Goal: Navigation & Orientation: Find specific page/section

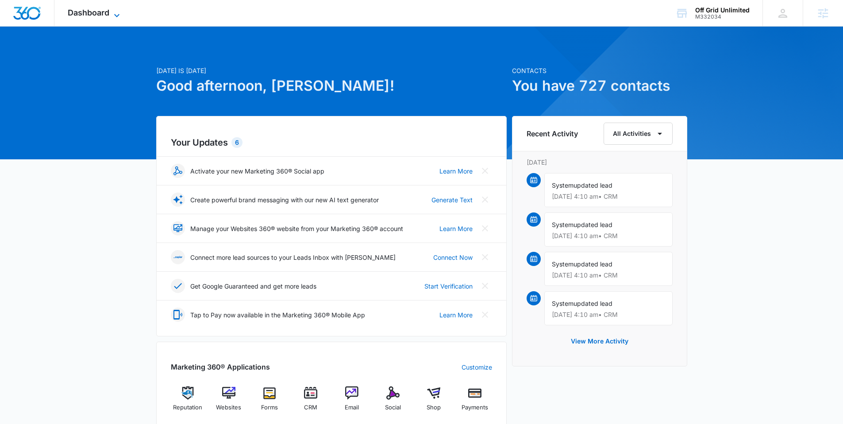
click at [98, 13] on span "Dashboard" at bounding box center [89, 12] width 42 height 9
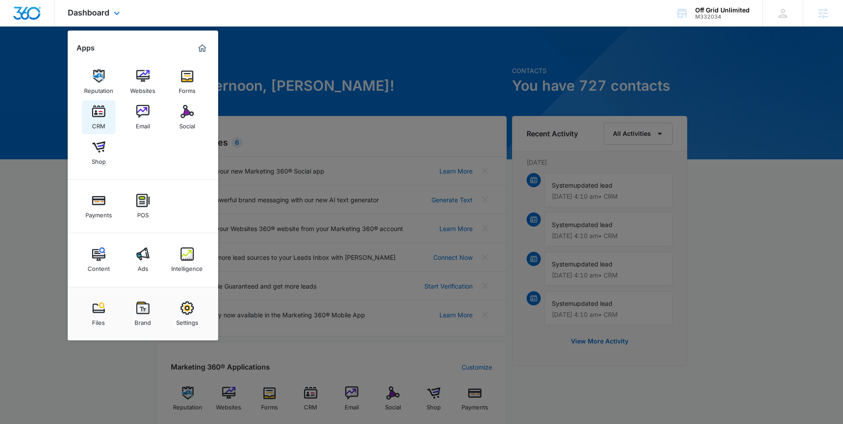
click at [90, 115] on link "CRM" at bounding box center [99, 117] width 34 height 34
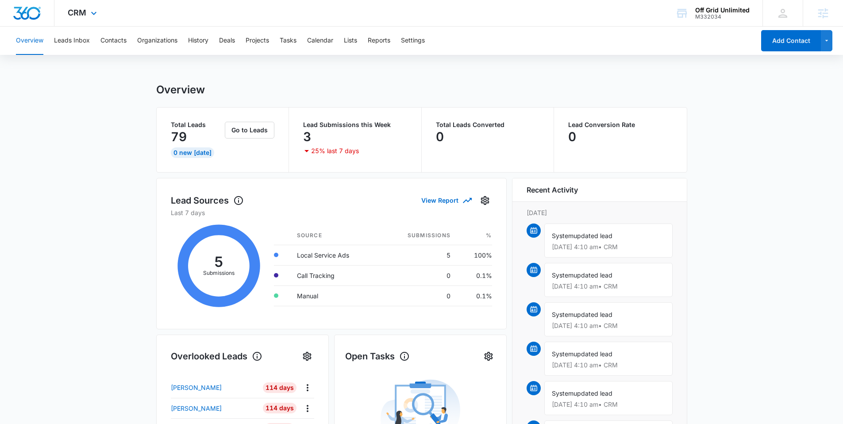
click at [88, 22] on div "CRM Apps Reputation Websites Forms CRM Email Social Shop Payments POS Content A…" at bounding box center [83, 13] width 58 height 26
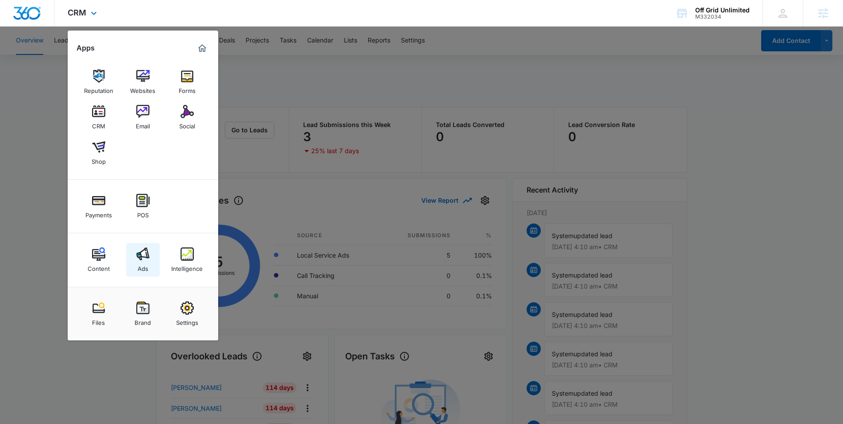
click at [141, 245] on link "Ads" at bounding box center [143, 260] width 34 height 34
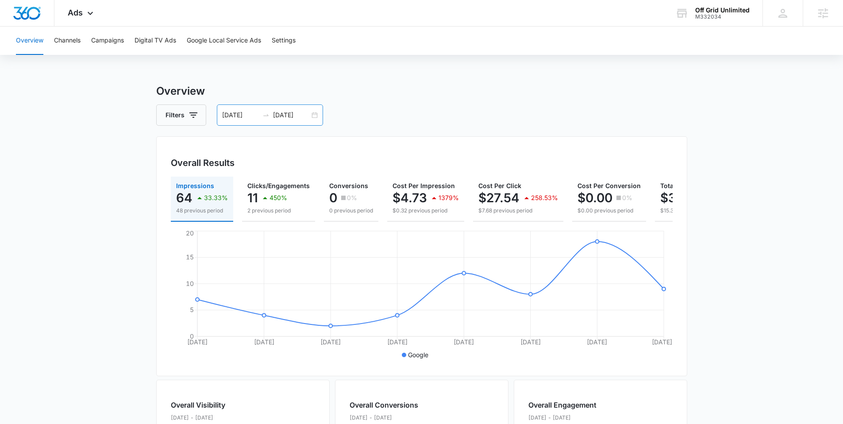
click at [317, 118] on div "09/23/2025 09/30/2025" at bounding box center [270, 114] width 106 height 21
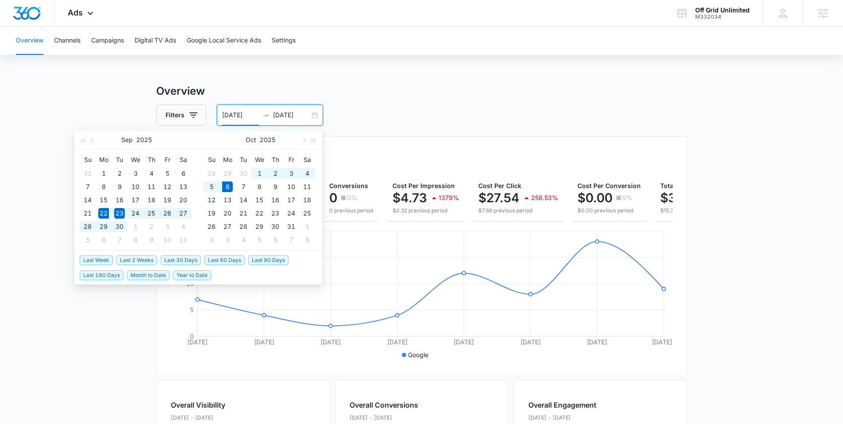
click at [133, 259] on span "Last 2 Weeks" at bounding box center [136, 260] width 41 height 10
type input "09/22/2025"
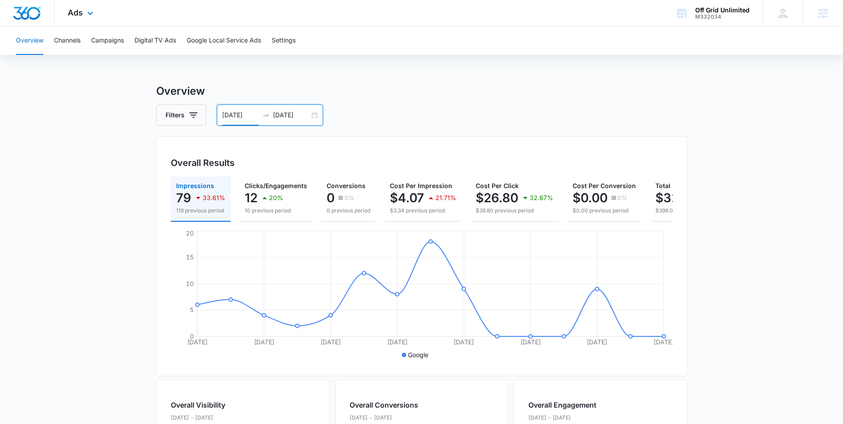
click at [81, 17] on div "Ads Apps Reputation Websites Forms CRM Email Social Shop Payments POS Content A…" at bounding box center [81, 13] width 54 height 26
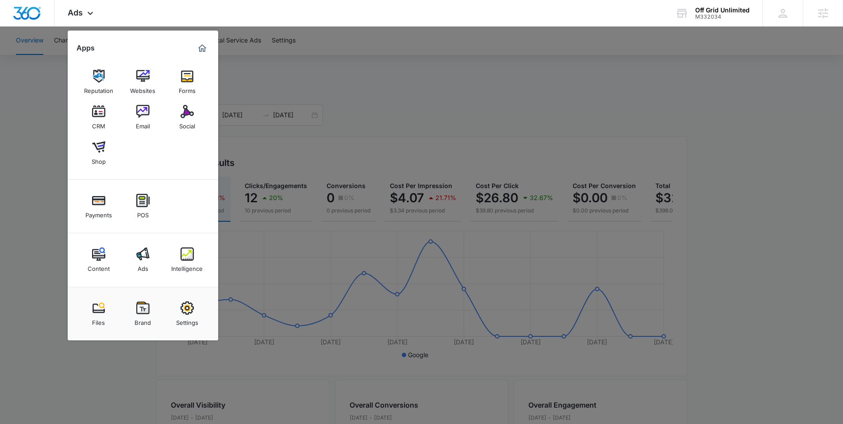
click at [11, 146] on div at bounding box center [421, 212] width 843 height 424
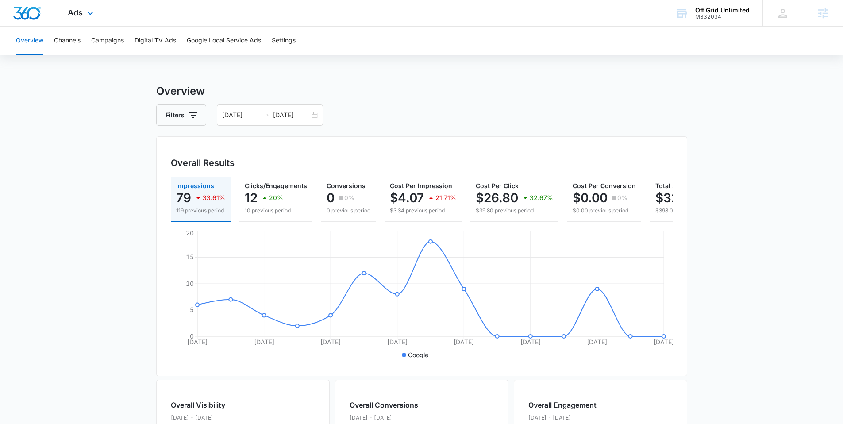
click at [73, 20] on div "Ads Apps Reputation Websites Forms CRM Email Social Shop Payments POS Content A…" at bounding box center [81, 13] width 54 height 26
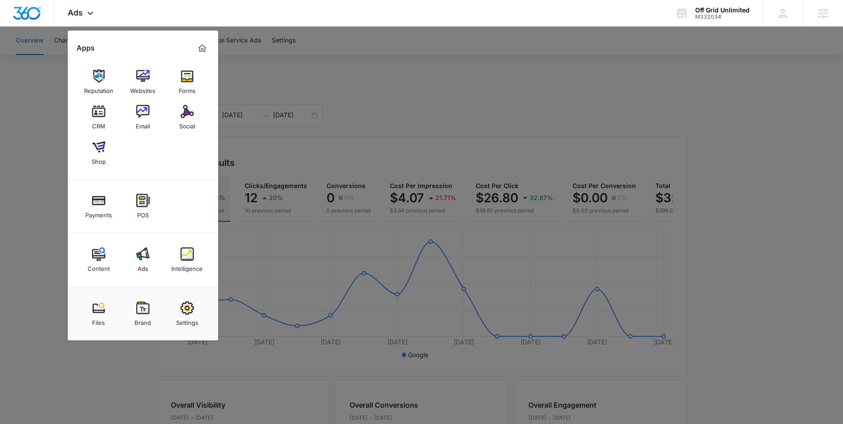
click at [297, 109] on div at bounding box center [421, 212] width 843 height 424
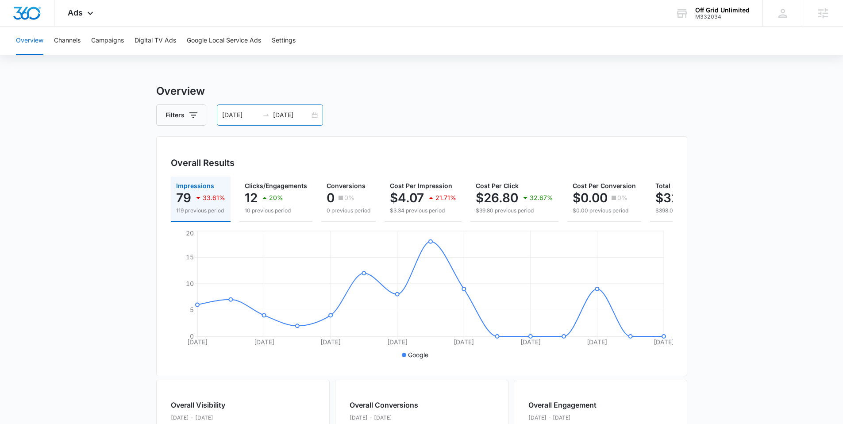
drag, startPoint x: 307, startPoint y: 110, endPoint x: 307, endPoint y: 117, distance: 6.6
click at [307, 116] on input "10/06/2025" at bounding box center [291, 115] width 37 height 10
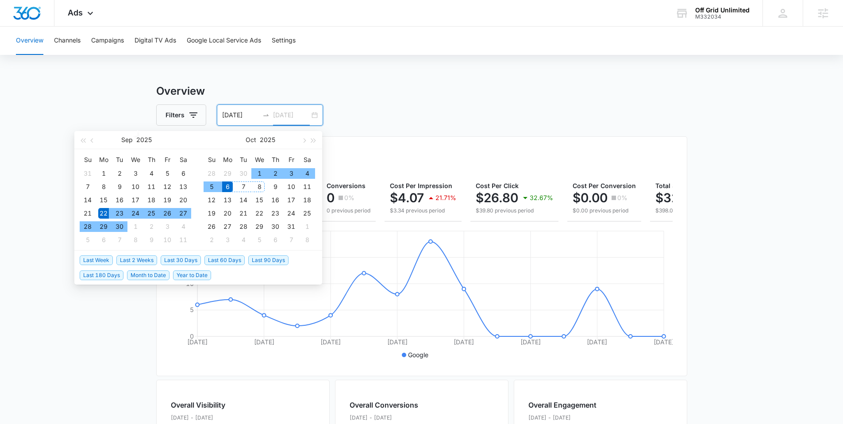
type input "10/06/2025"
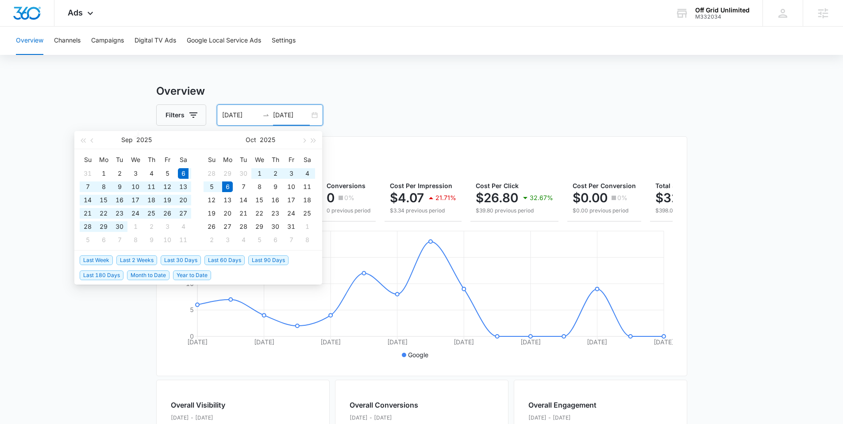
click at [181, 258] on span "Last 30 Days" at bounding box center [181, 260] width 40 height 10
type input "09/06/2025"
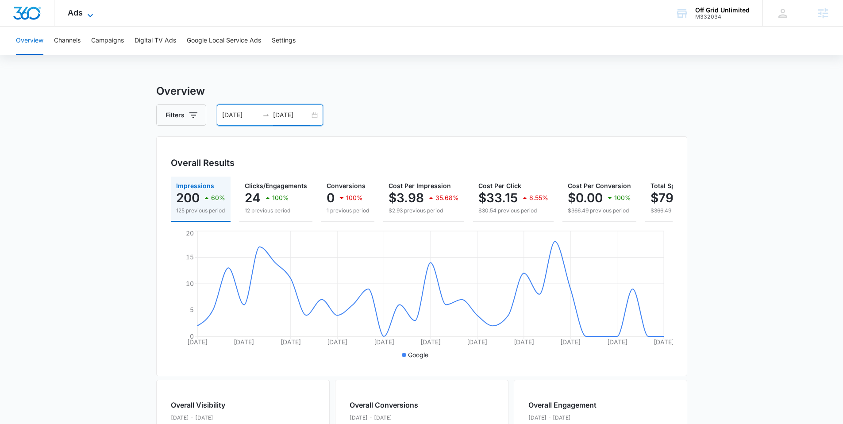
click at [79, 14] on span "Ads" at bounding box center [75, 12] width 15 height 9
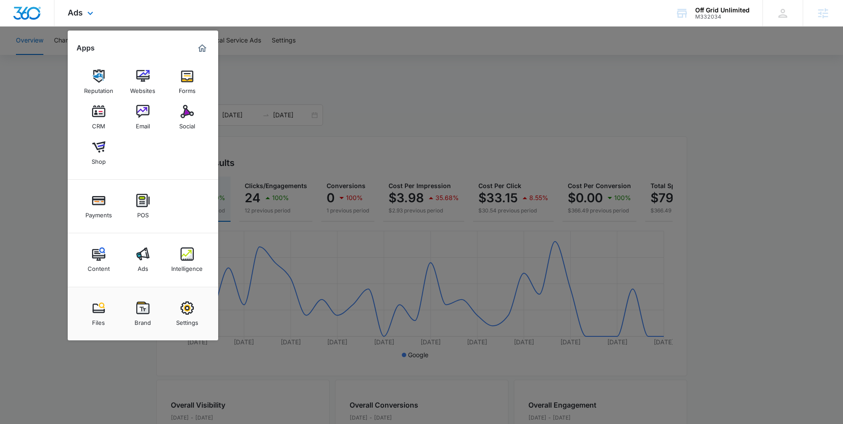
click at [13, 17] on img "Dashboard" at bounding box center [27, 13] width 28 height 13
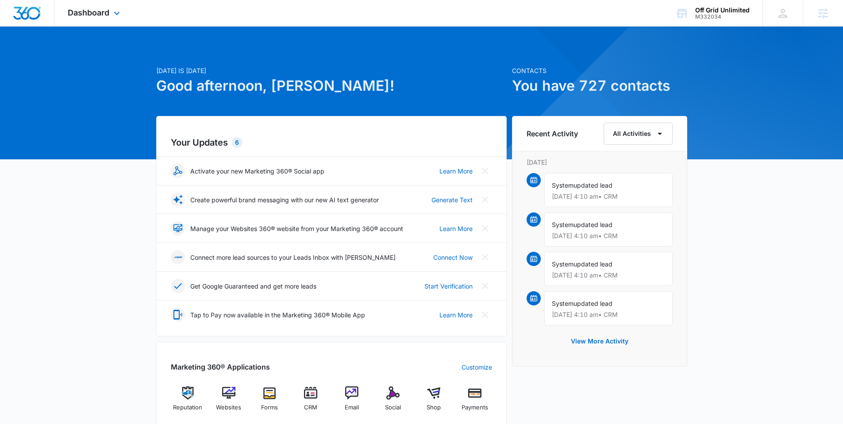
click at [98, 3] on div "Dashboard Apps Reputation Websites Forms CRM Email Social Shop Payments POS Con…" at bounding box center [94, 13] width 81 height 26
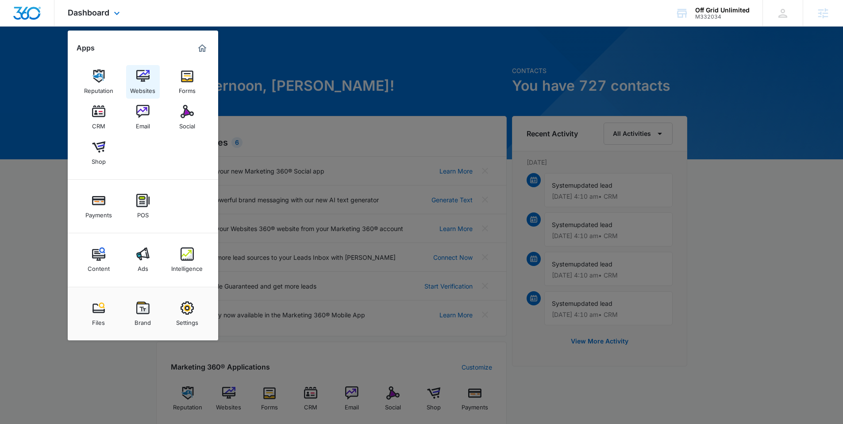
click at [144, 81] on img at bounding box center [142, 75] width 13 height 13
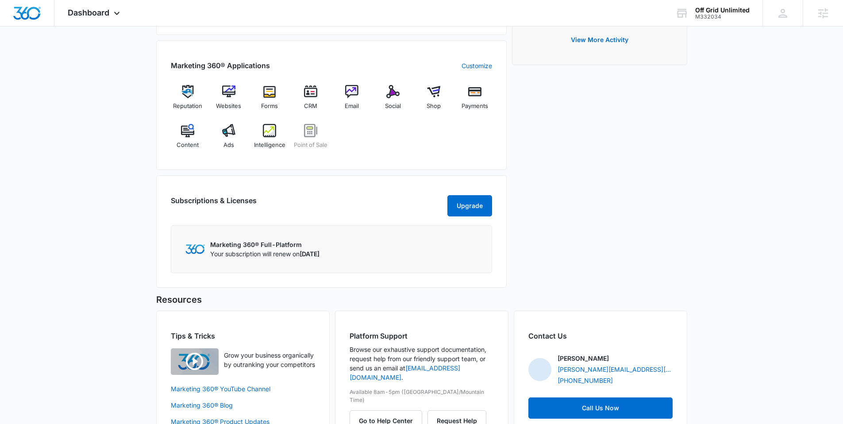
scroll to position [343, 0]
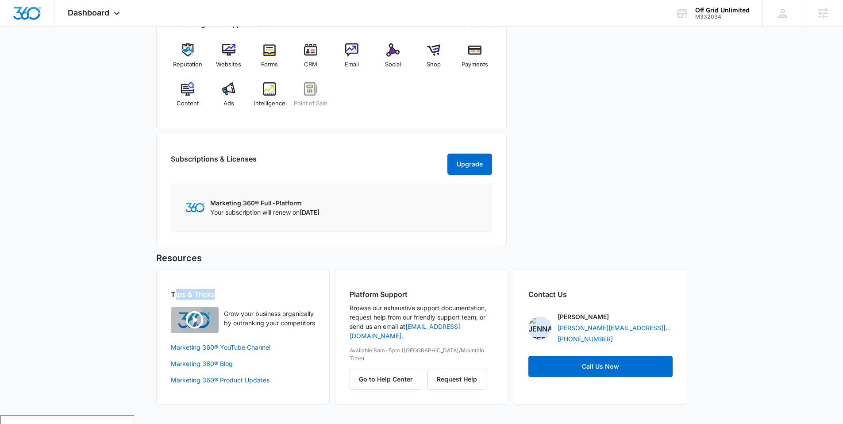
drag, startPoint x: 174, startPoint y: 306, endPoint x: 242, endPoint y: 305, distance: 67.7
click at [242, 300] on h2 "Tips & Tricks" at bounding box center [243, 294] width 144 height 11
click at [392, 370] on button "Go to Help Center" at bounding box center [386, 379] width 73 height 21
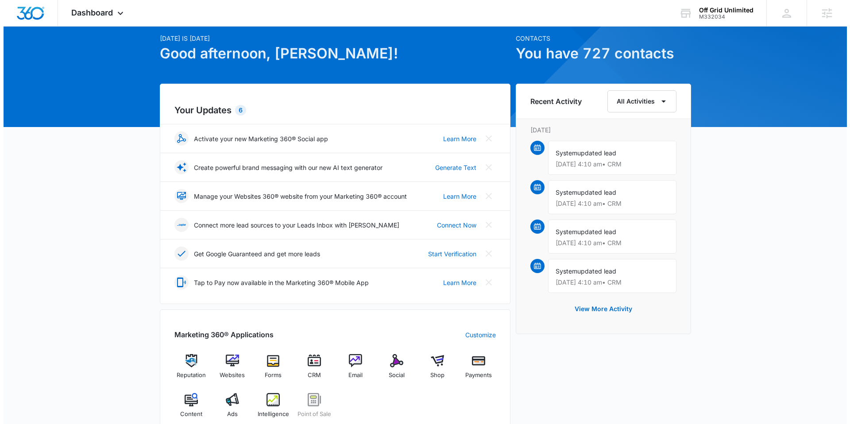
scroll to position [0, 0]
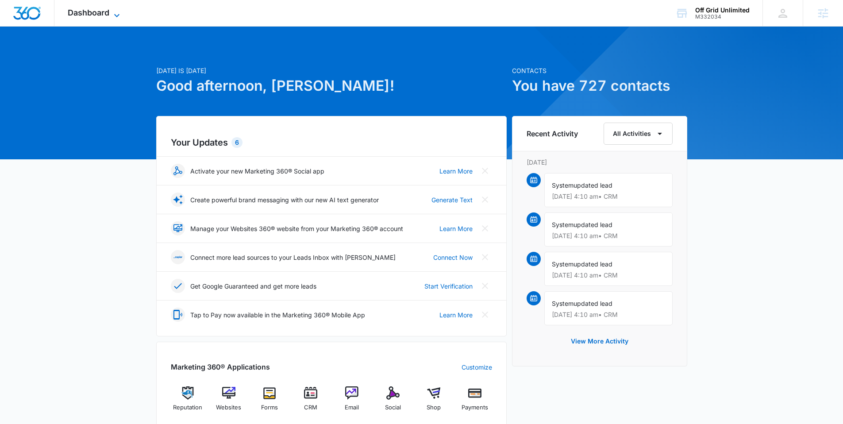
click at [93, 16] on span "Dashboard" at bounding box center [89, 12] width 42 height 9
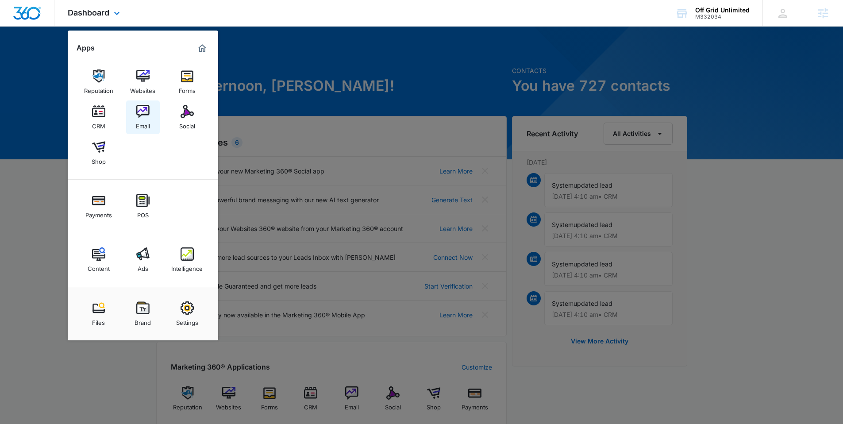
click at [140, 111] on img at bounding box center [142, 111] width 13 height 13
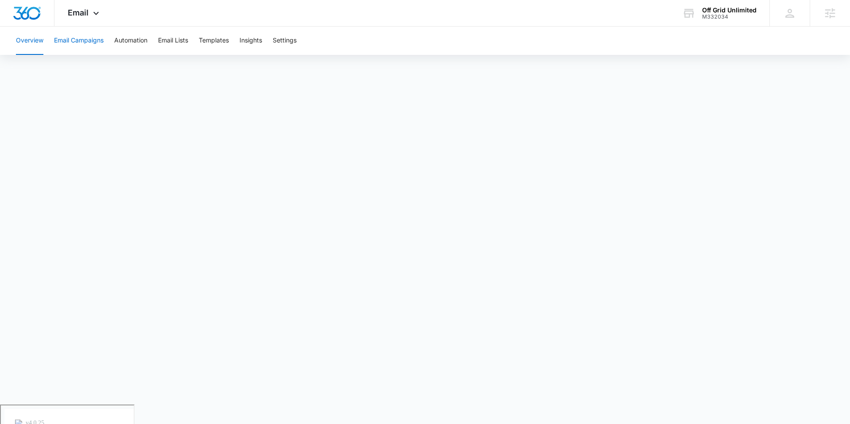
click at [86, 40] on button "Email Campaigns" at bounding box center [79, 41] width 50 height 28
click at [120, 46] on button "Automation" at bounding box center [130, 41] width 33 height 28
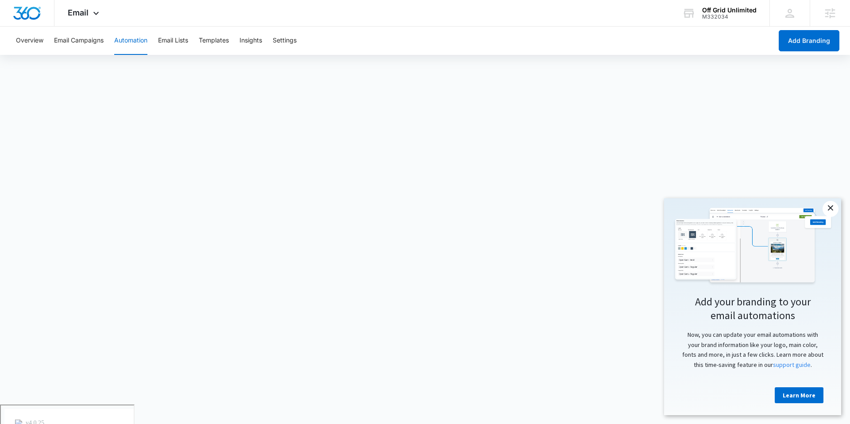
click at [831, 210] on link "×" at bounding box center [830, 209] width 16 height 16
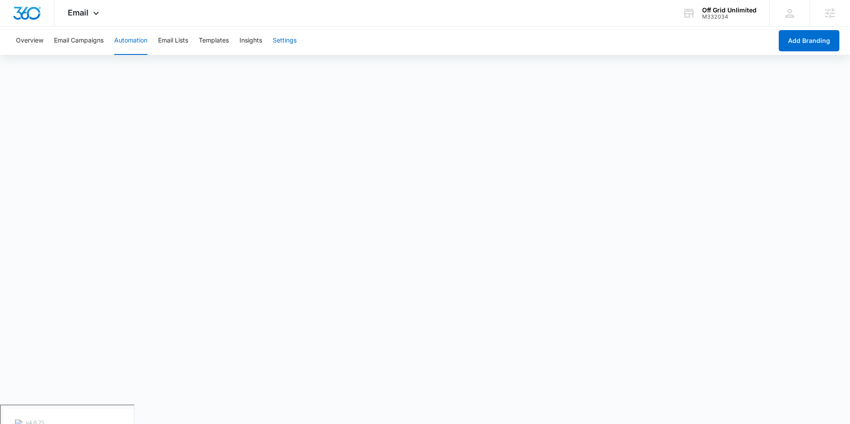
click at [291, 37] on button "Settings" at bounding box center [285, 41] width 24 height 28
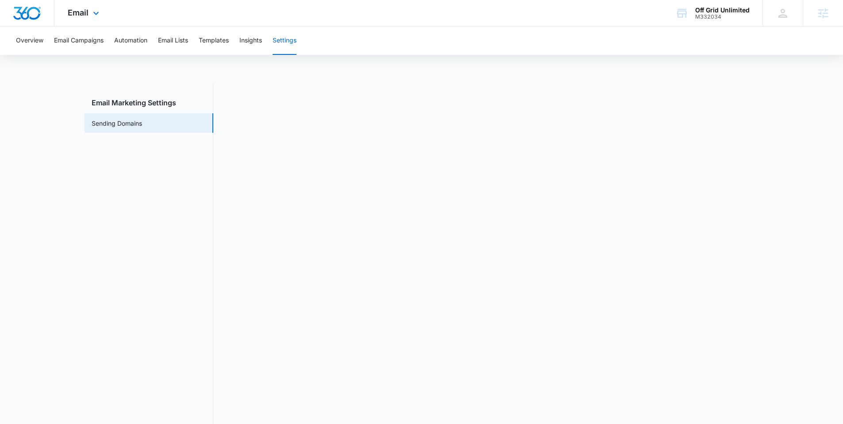
click at [65, 15] on div "Email Apps Reputation Websites Forms CRM Email Social Shop Payments POS Content…" at bounding box center [84, 13] width 60 height 26
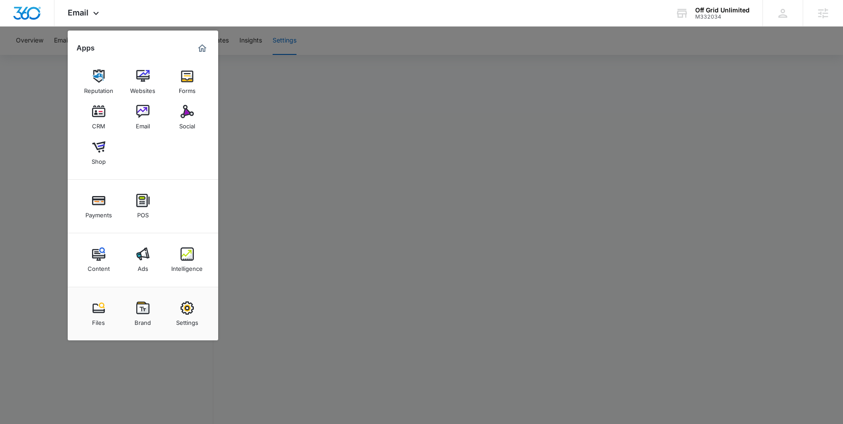
click at [41, 122] on div at bounding box center [421, 212] width 843 height 424
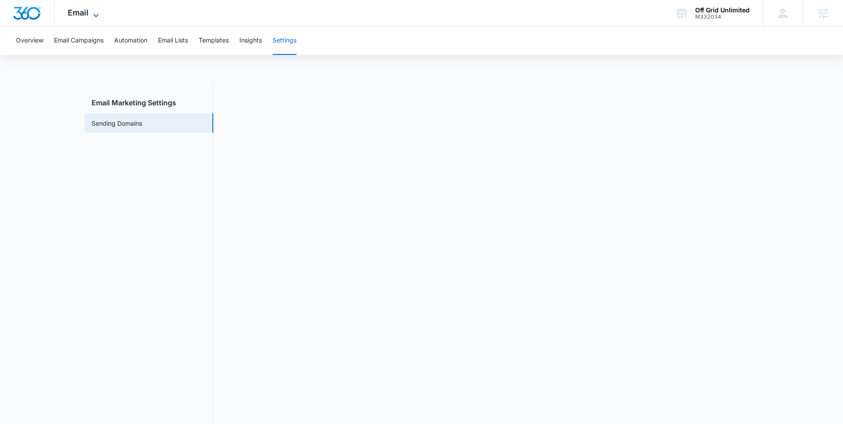
click at [71, 14] on span "Email" at bounding box center [78, 12] width 21 height 9
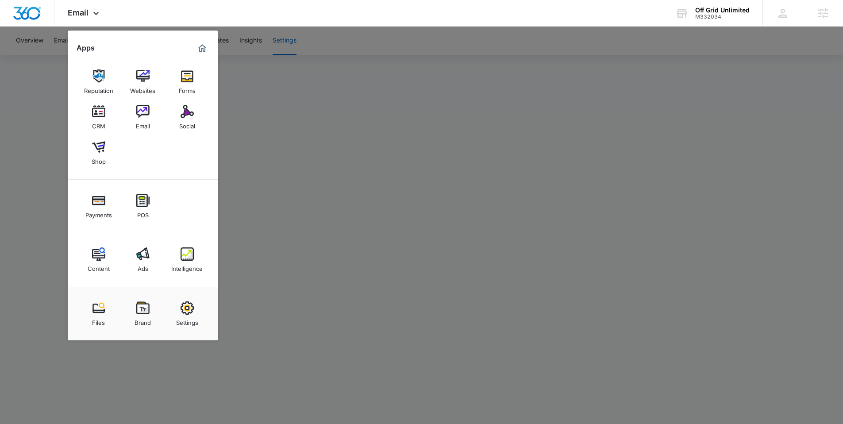
click at [339, 88] on div at bounding box center [421, 212] width 843 height 424
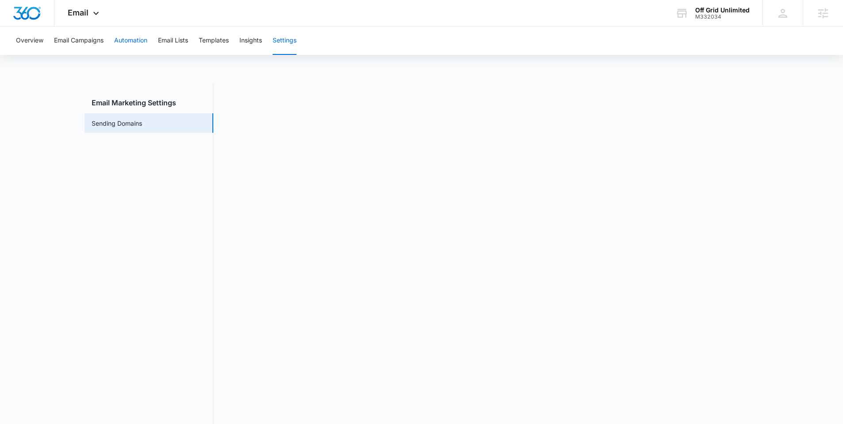
click at [132, 42] on button "Automation" at bounding box center [130, 41] width 33 height 28
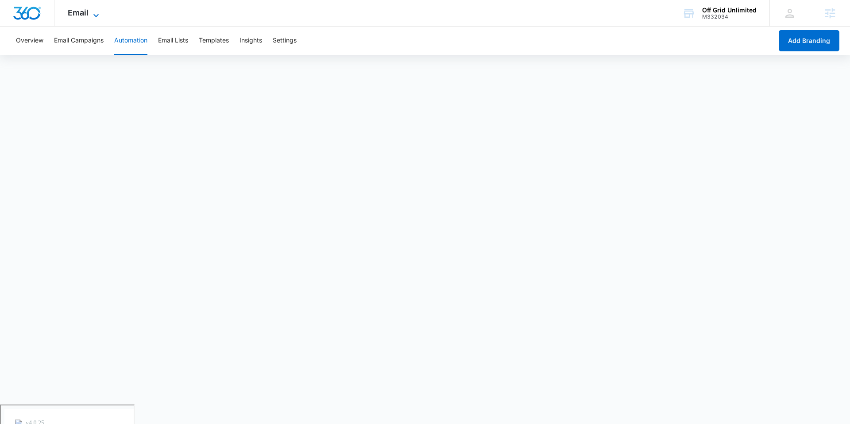
click at [96, 13] on icon at bounding box center [96, 15] width 11 height 11
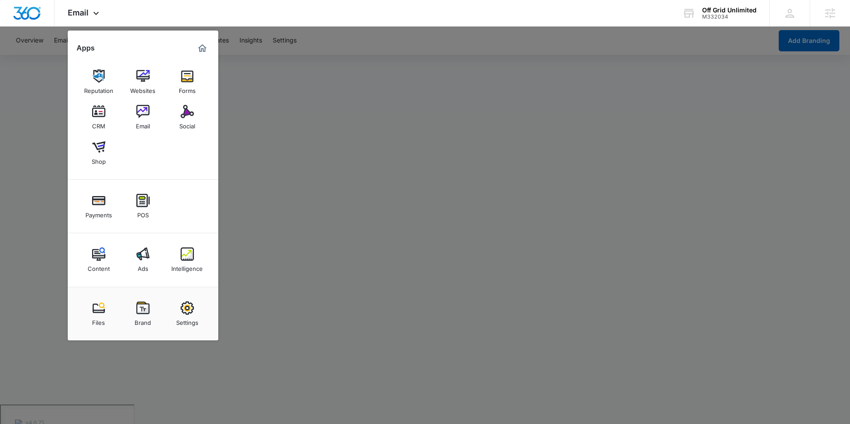
click at [177, 119] on link "Social" at bounding box center [187, 117] width 34 height 34
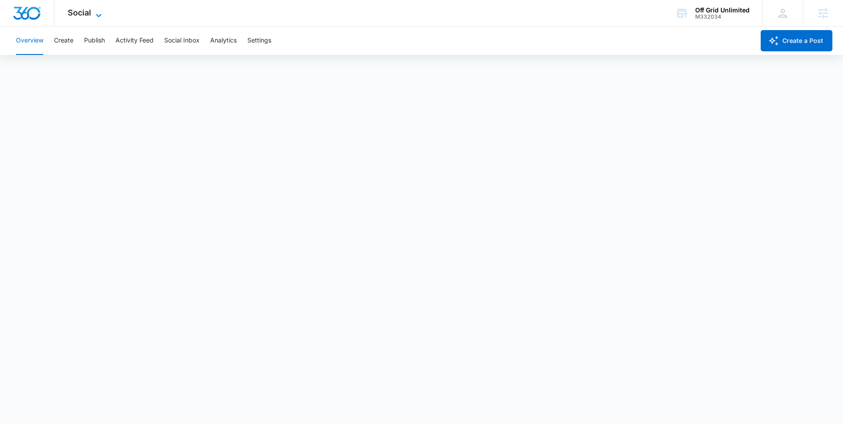
click at [87, 12] on span "Social" at bounding box center [79, 12] width 23 height 9
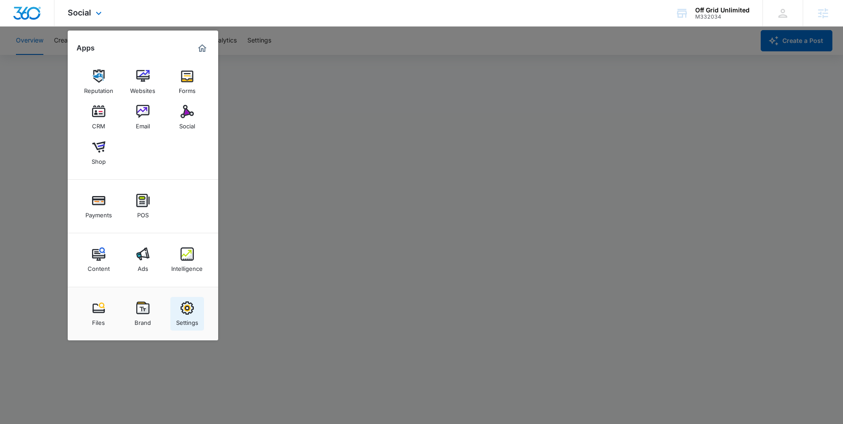
click at [188, 318] on div "Settings" at bounding box center [187, 321] width 22 height 12
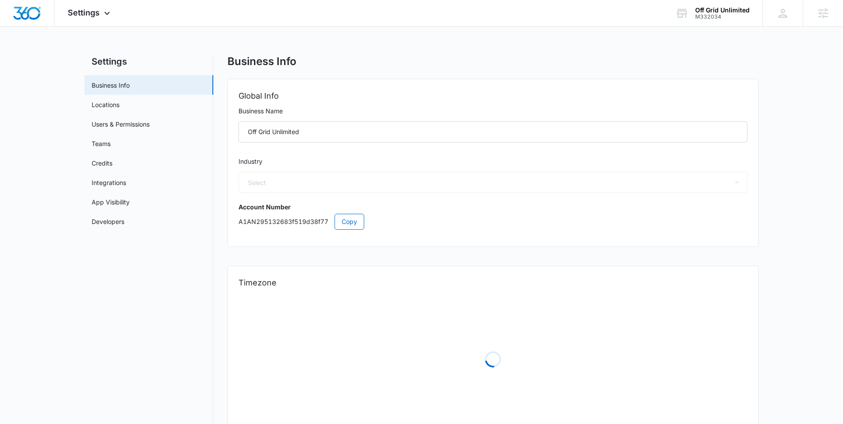
select select "17"
select select "US"
select select "America/Los_Angeles"
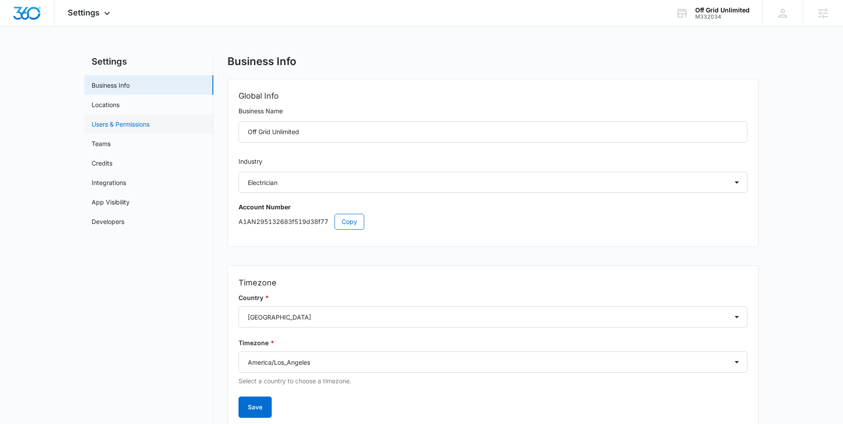
click at [142, 123] on link "Users & Permissions" at bounding box center [121, 123] width 58 height 9
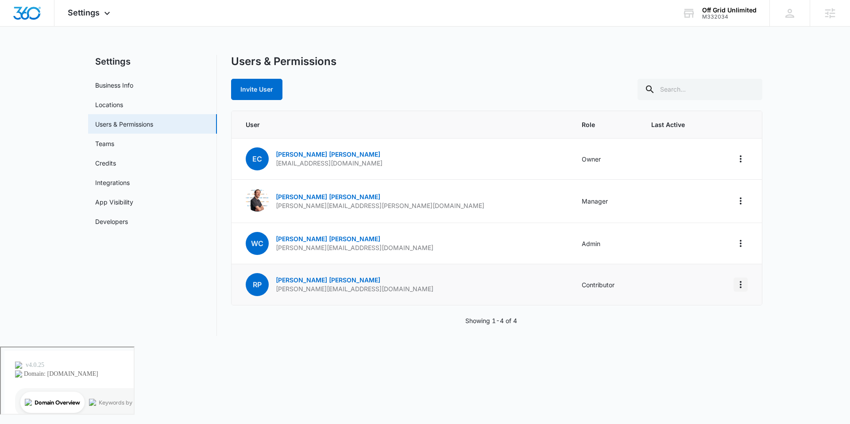
click at [742, 280] on icon "Actions" at bounding box center [740, 284] width 11 height 11
click at [684, 322] on div "Remove User" at bounding box center [695, 322] width 59 height 6
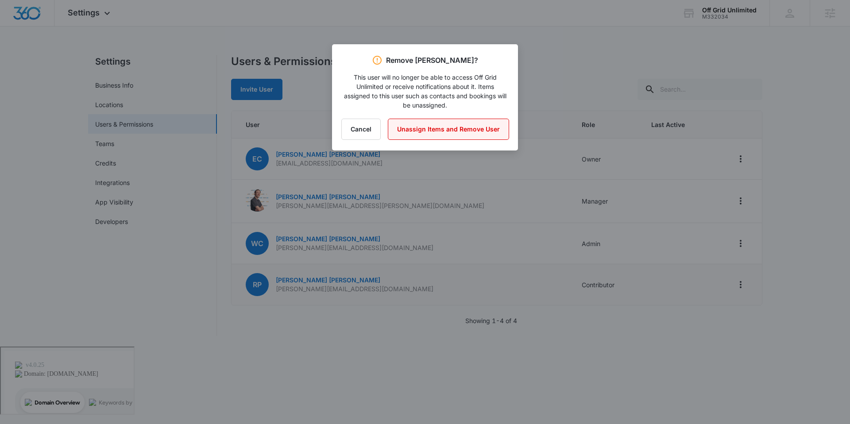
click at [431, 127] on button "Unassign Items and Remove User" at bounding box center [448, 129] width 121 height 21
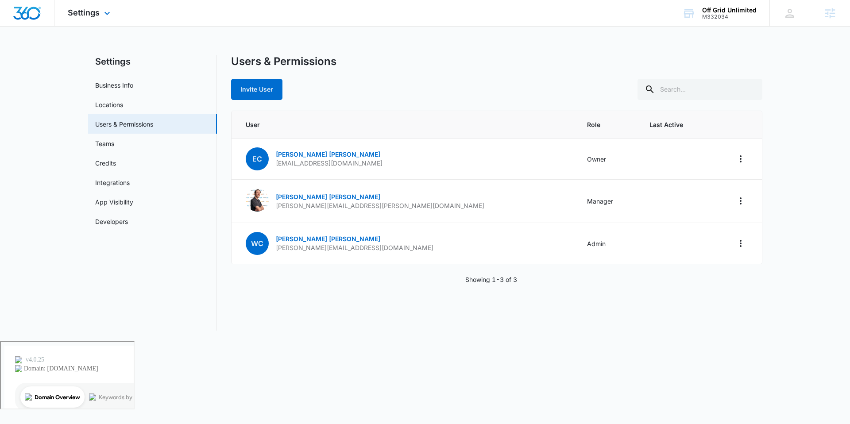
drag, startPoint x: 82, startPoint y: 16, endPoint x: 88, endPoint y: 19, distance: 6.3
click at [83, 16] on span "Settings" at bounding box center [84, 12] width 32 height 9
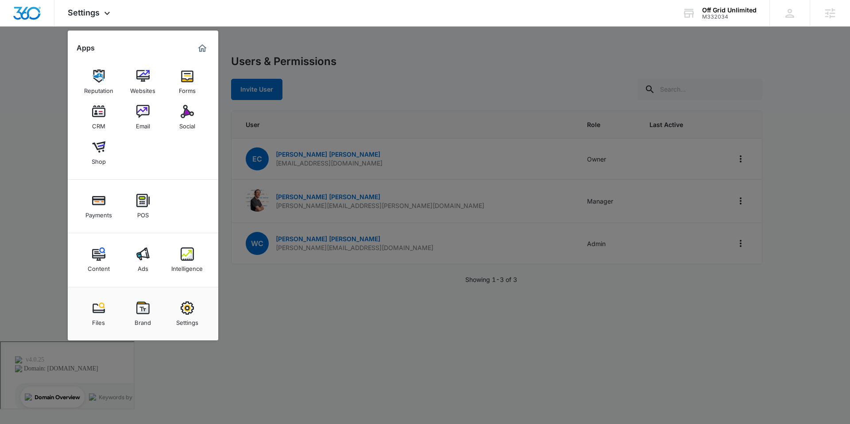
click at [385, 79] on div at bounding box center [425, 212] width 850 height 424
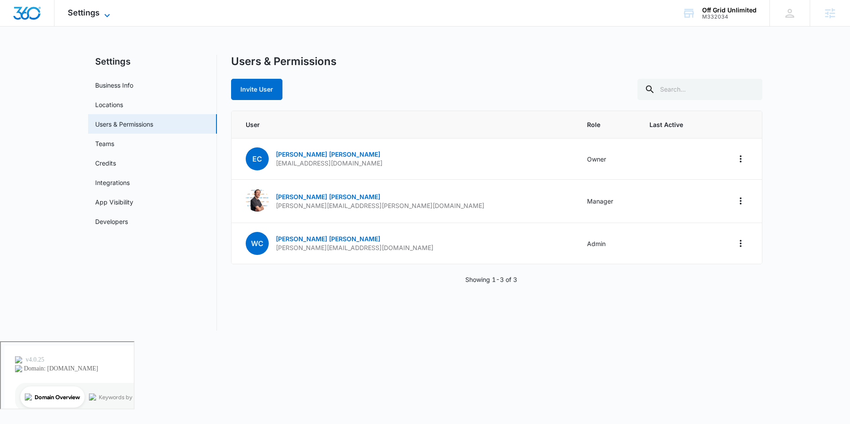
click at [99, 8] on span "Settings" at bounding box center [84, 12] width 32 height 9
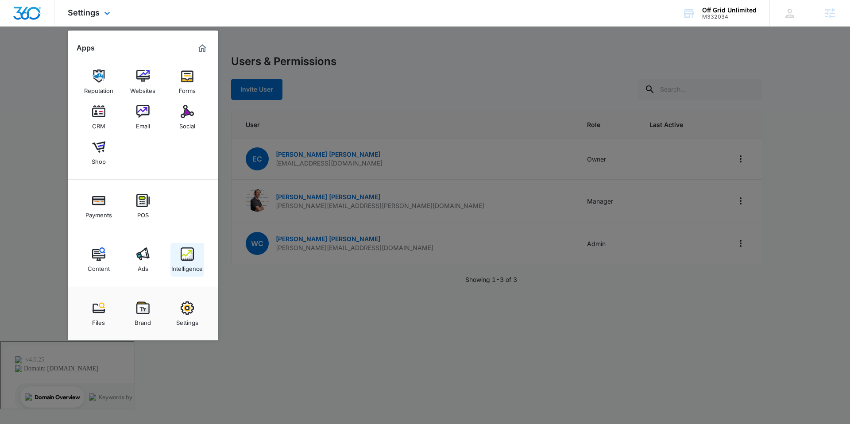
click at [185, 254] on img at bounding box center [187, 253] width 13 height 13
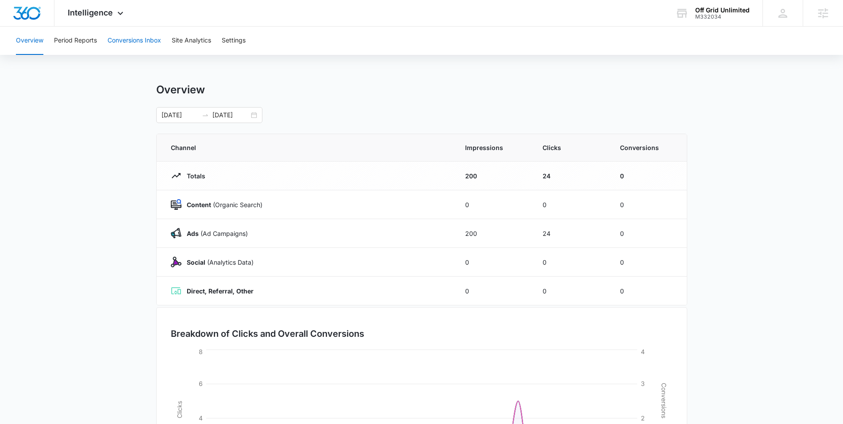
click at [144, 43] on button "Conversions Inbox" at bounding box center [135, 41] width 54 height 28
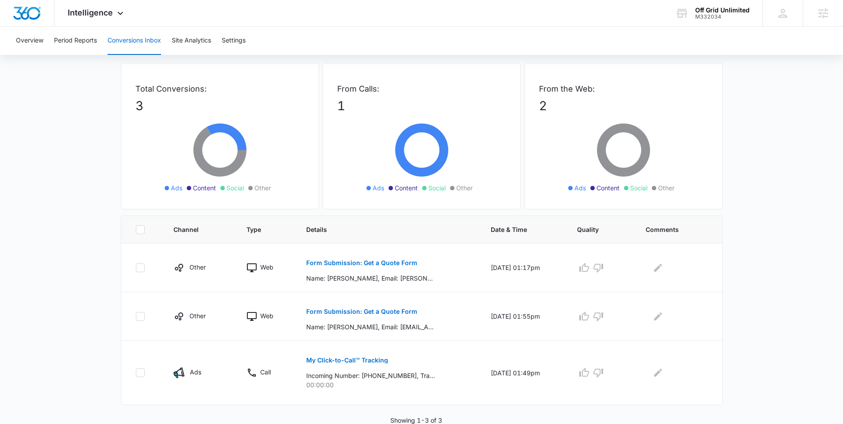
scroll to position [36, 0]
click at [330, 256] on button "Form Submission: Get a Quote Form" at bounding box center [361, 261] width 111 height 21
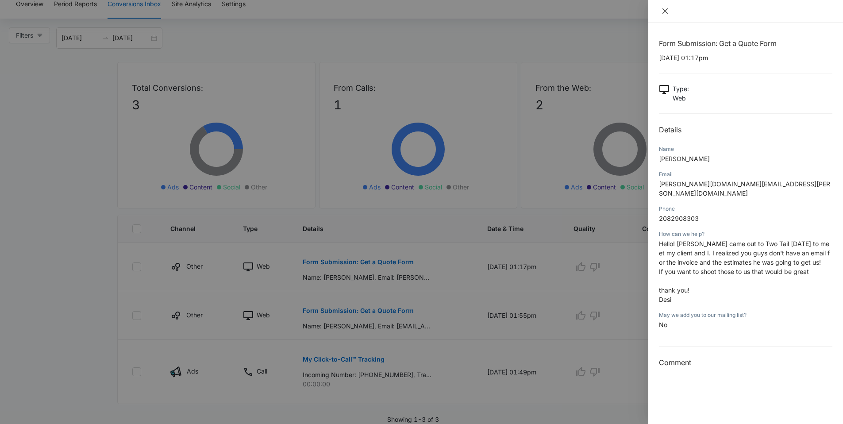
click at [667, 10] on icon "close" at bounding box center [664, 11] width 7 height 7
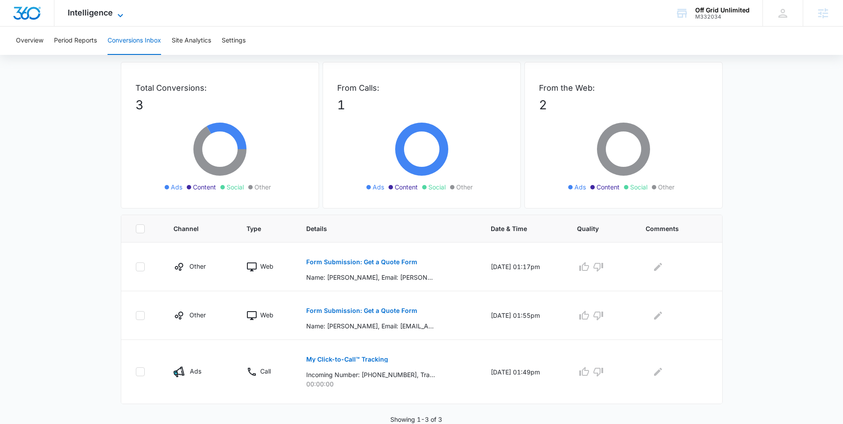
click at [96, 15] on span "Intelligence" at bounding box center [90, 12] width 45 height 9
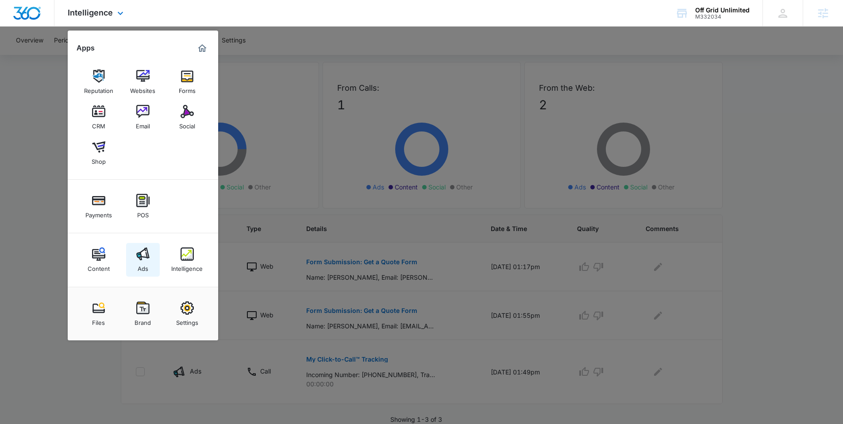
click at [146, 252] on img at bounding box center [142, 253] width 13 height 13
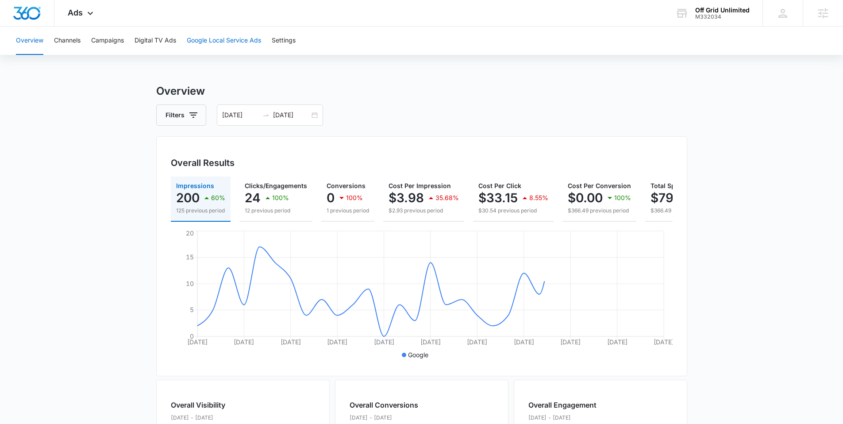
click at [208, 42] on button "Google Local Service Ads" at bounding box center [224, 41] width 74 height 28
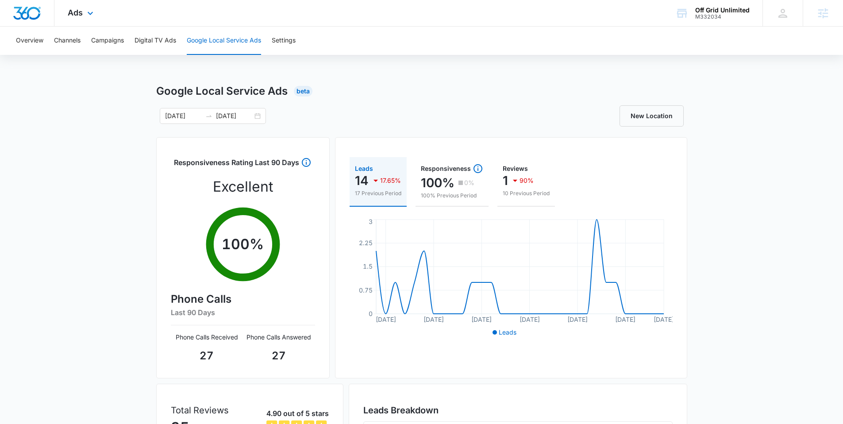
click at [81, 7] on div "Ads Apps Reputation Websites Forms CRM Email Social Shop Payments POS Content A…" at bounding box center [81, 13] width 54 height 26
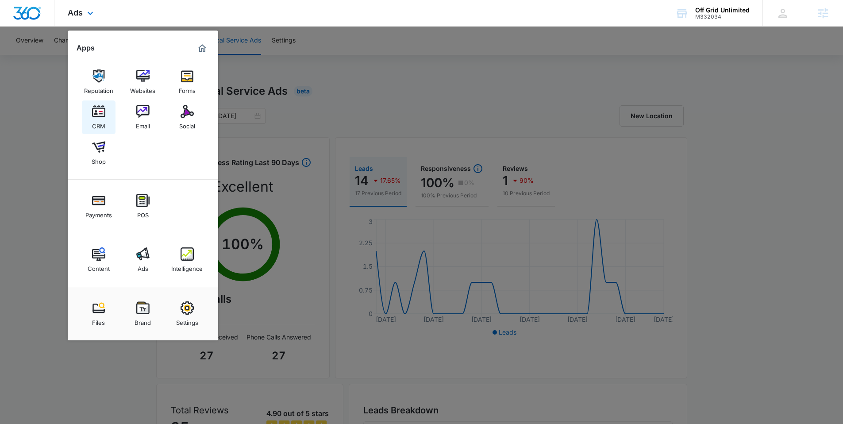
click at [102, 116] on img at bounding box center [98, 111] width 13 height 13
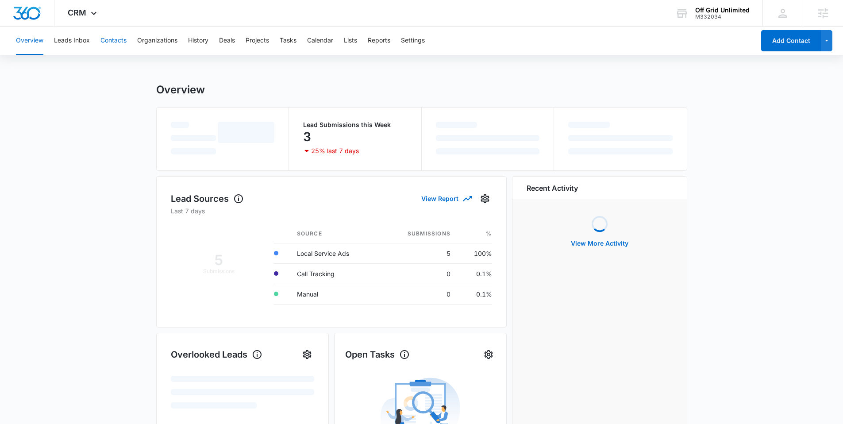
click at [116, 36] on button "Contacts" at bounding box center [113, 41] width 26 height 28
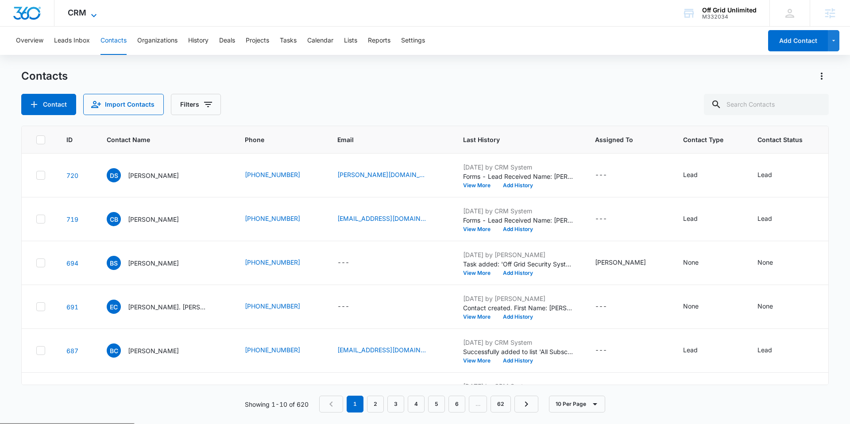
click at [76, 10] on span "CRM" at bounding box center [77, 12] width 19 height 9
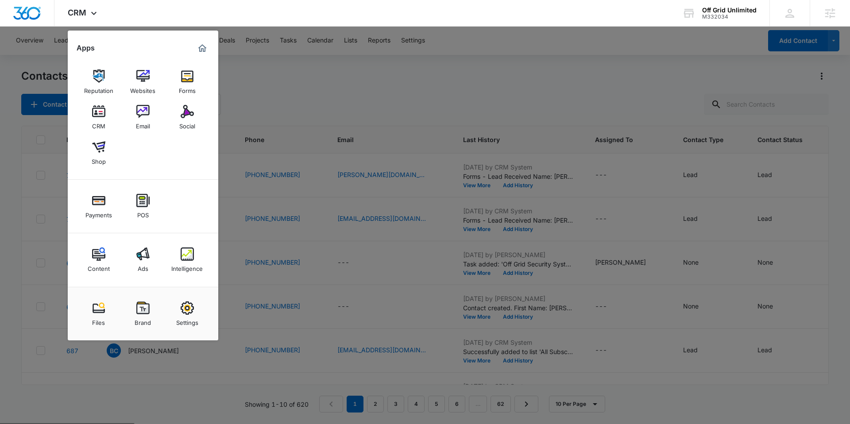
click at [363, 81] on div at bounding box center [425, 212] width 850 height 424
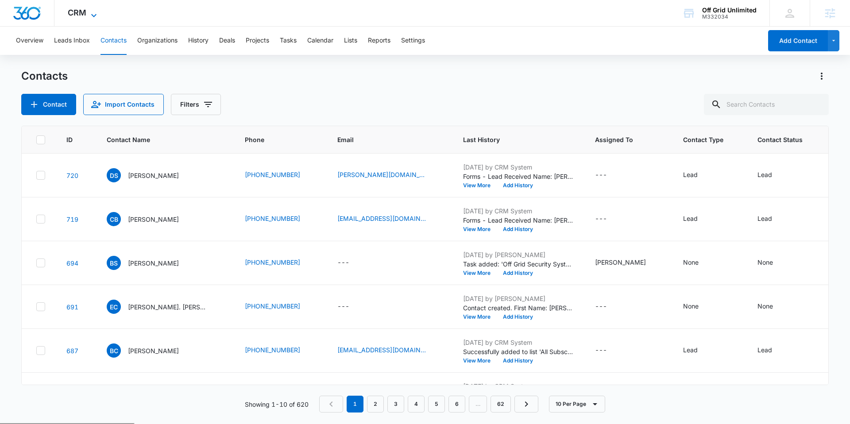
click at [79, 11] on span "CRM" at bounding box center [77, 12] width 19 height 9
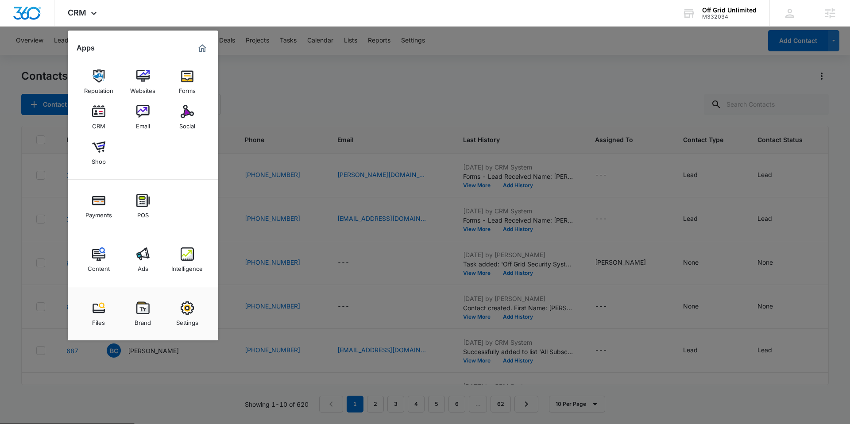
click at [131, 105] on link "Email" at bounding box center [143, 117] width 34 height 34
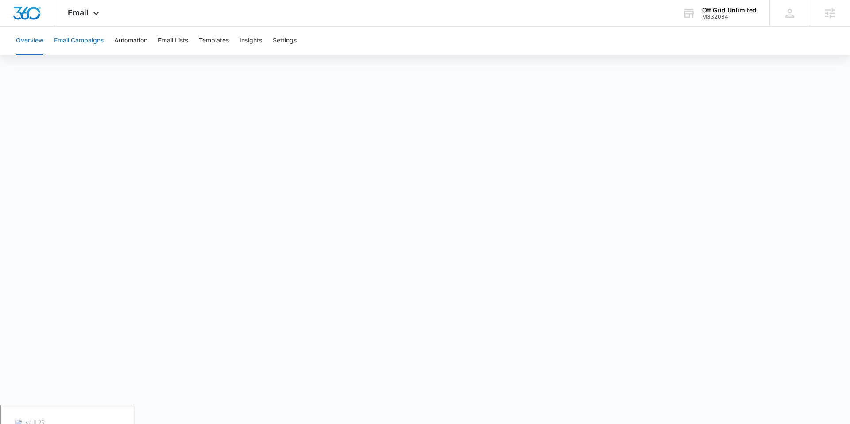
click at [80, 42] on button "Email Campaigns" at bounding box center [79, 41] width 50 height 28
click at [140, 40] on button "Automation" at bounding box center [130, 41] width 33 height 28
click at [79, 11] on span "Email" at bounding box center [78, 12] width 21 height 9
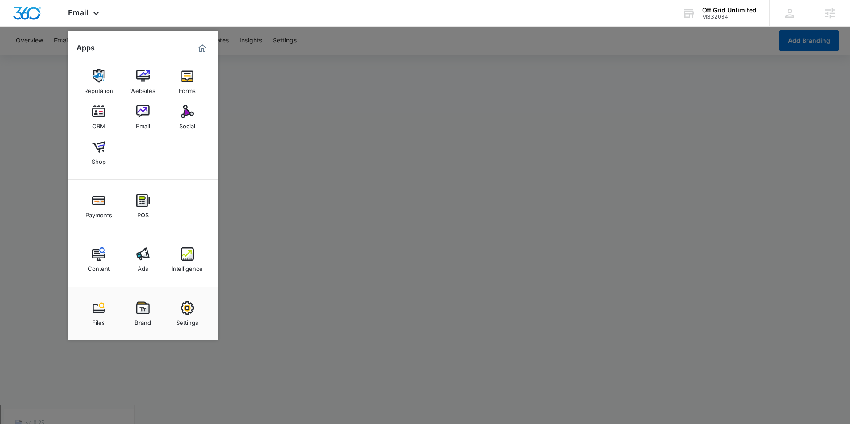
click at [395, 150] on div at bounding box center [425, 212] width 850 height 424
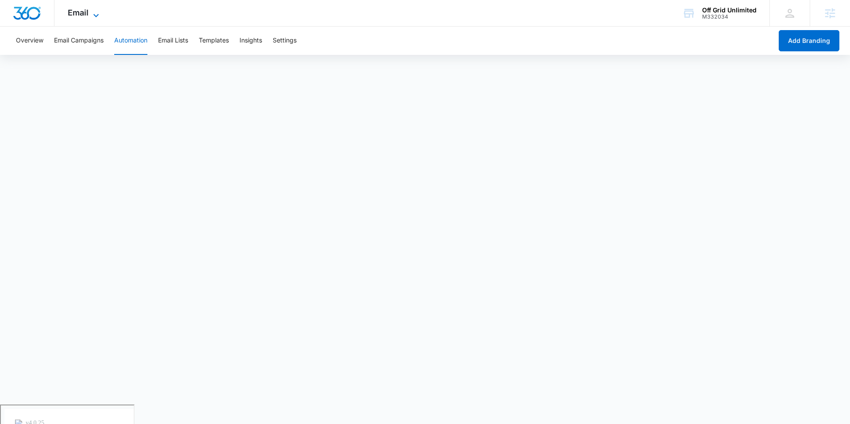
drag, startPoint x: 91, startPoint y: 10, endPoint x: 93, endPoint y: 19, distance: 9.0
click at [92, 11] on icon at bounding box center [96, 15] width 11 height 11
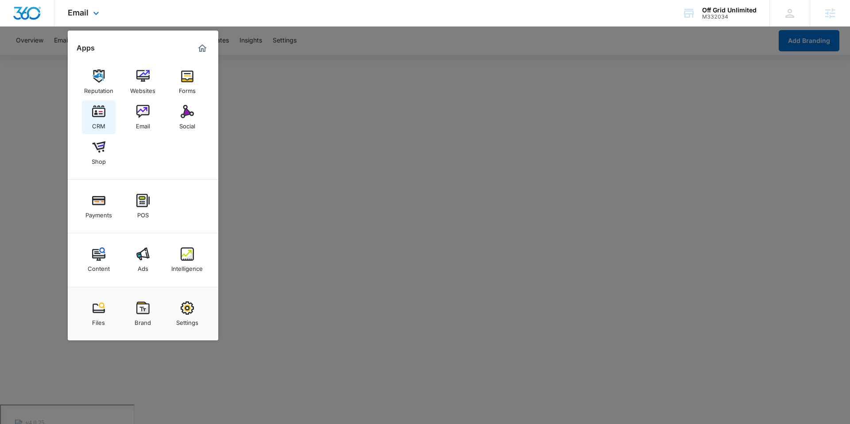
click at [90, 119] on link "CRM" at bounding box center [99, 117] width 34 height 34
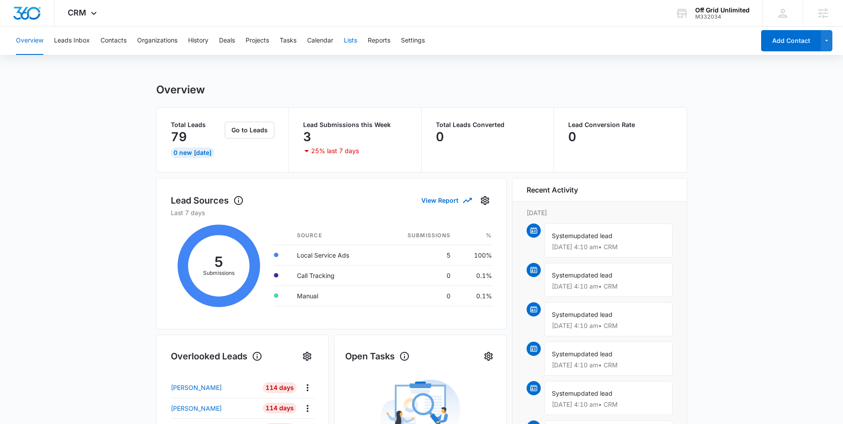
click at [350, 38] on button "Lists" at bounding box center [350, 41] width 13 height 28
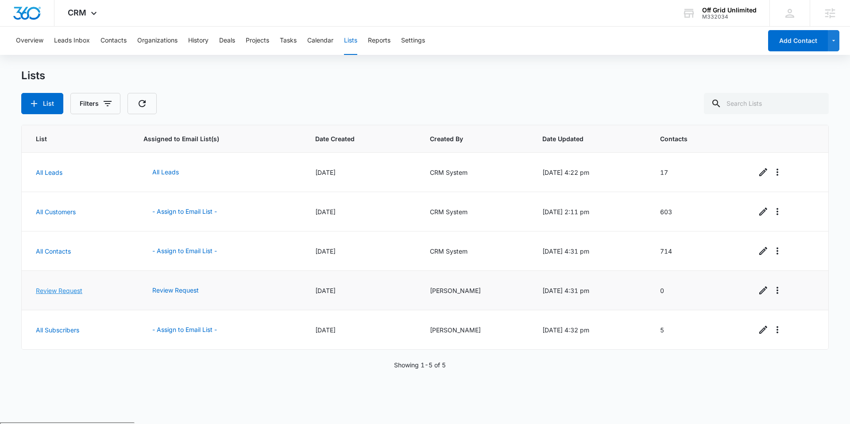
click at [55, 294] on link "Review Request" at bounding box center [59, 291] width 46 height 8
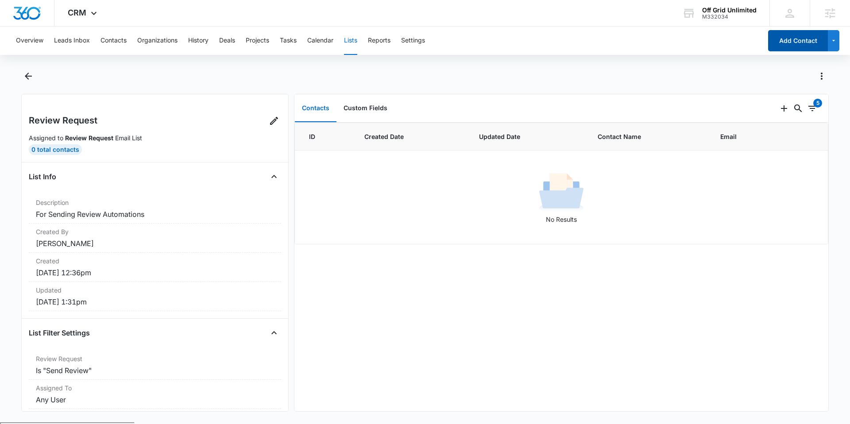
click at [801, 40] on button "Add Contact" at bounding box center [798, 40] width 60 height 21
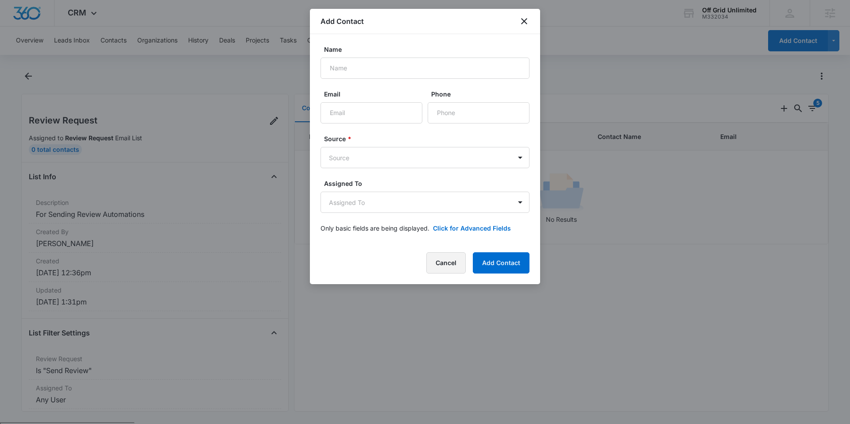
click at [443, 262] on button "Cancel" at bounding box center [445, 262] width 39 height 21
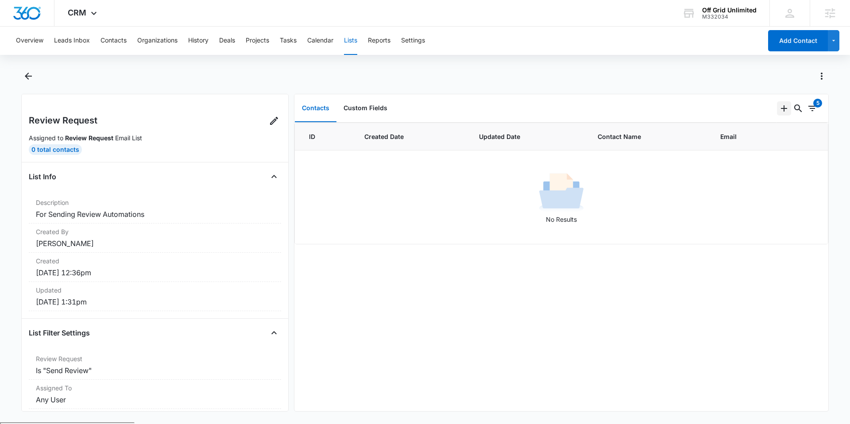
click at [780, 106] on icon "Add" at bounding box center [783, 108] width 11 height 11
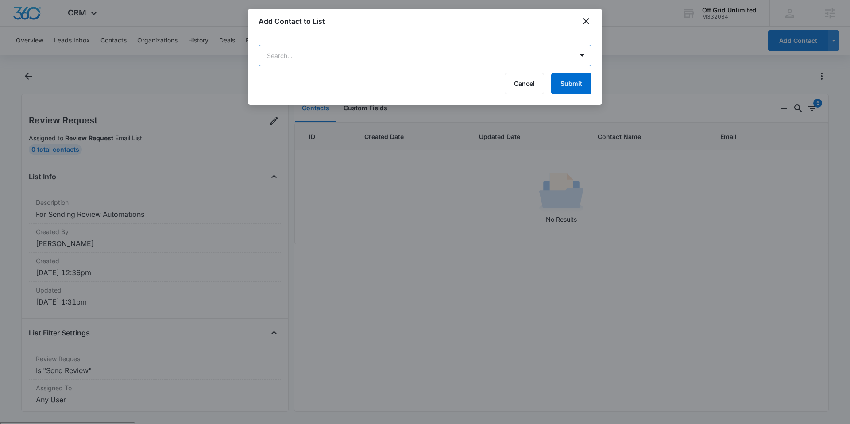
click at [448, 60] on body "CRM Apps Reputation Websites Forms CRM Email Social Shop Payments POS Content A…" at bounding box center [425, 246] width 850 height 492
type input "j"
click at [589, 23] on div at bounding box center [425, 212] width 850 height 424
click at [584, 23] on icon "close" at bounding box center [586, 21] width 6 height 6
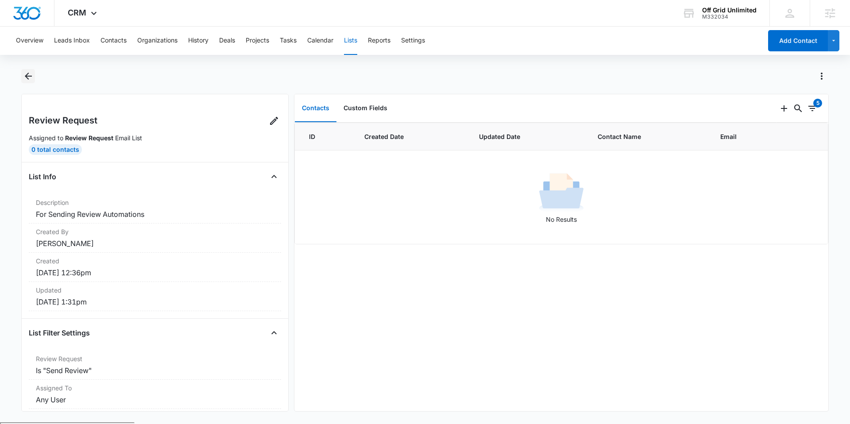
click at [21, 75] on button "Back" at bounding box center [28, 76] width 14 height 14
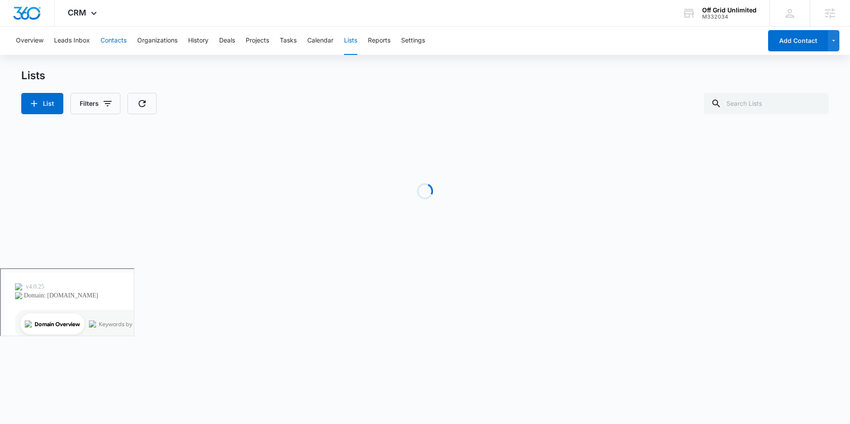
click at [110, 41] on button "Contacts" at bounding box center [113, 41] width 26 height 28
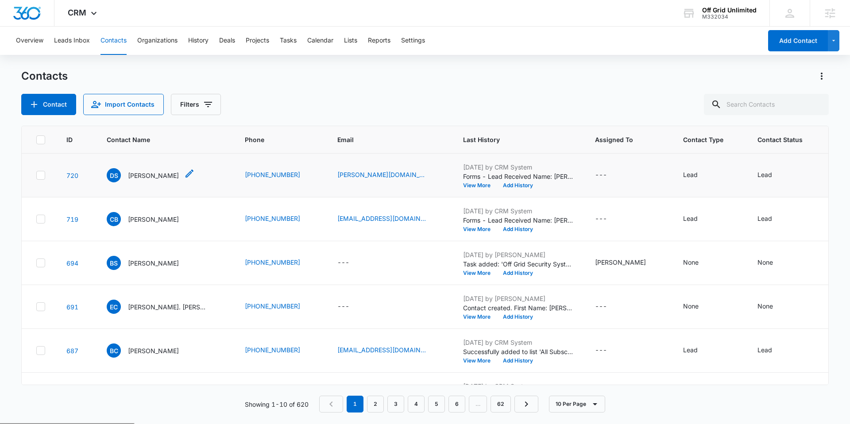
click at [148, 175] on p "Desiree Staples" at bounding box center [153, 175] width 51 height 9
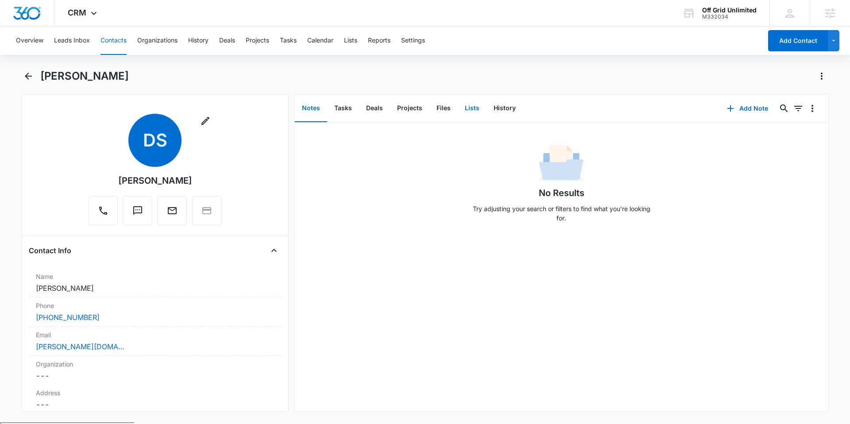
click at [468, 108] on button "Lists" at bounding box center [472, 108] width 29 height 27
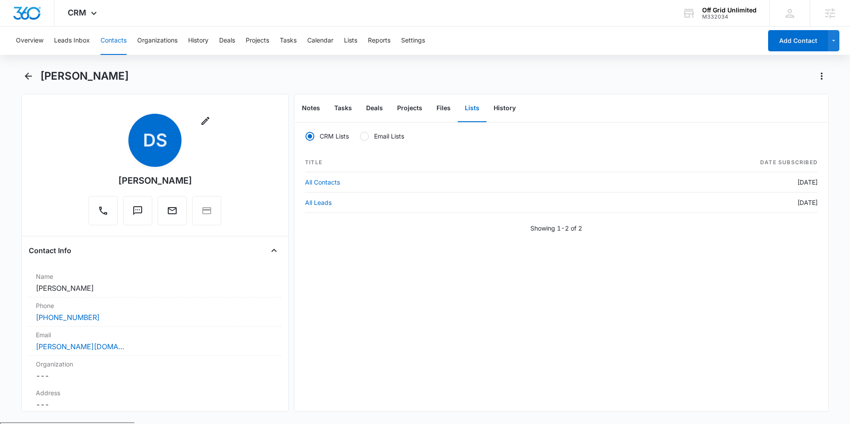
click at [362, 135] on div at bounding box center [364, 136] width 9 height 9
click at [360, 136] on input "Email Lists" at bounding box center [359, 136] width 0 height 0
radio input "false"
radio input "true"
click at [824, 73] on icon "Actions" at bounding box center [821, 76] width 11 height 11
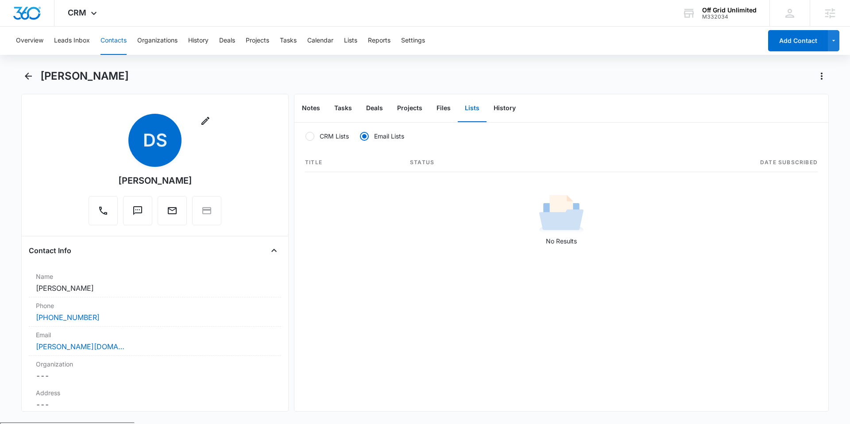
click at [618, 81] on div "Desiree Staples" at bounding box center [434, 76] width 788 height 14
click at [23, 76] on icon "Back" at bounding box center [28, 76] width 11 height 11
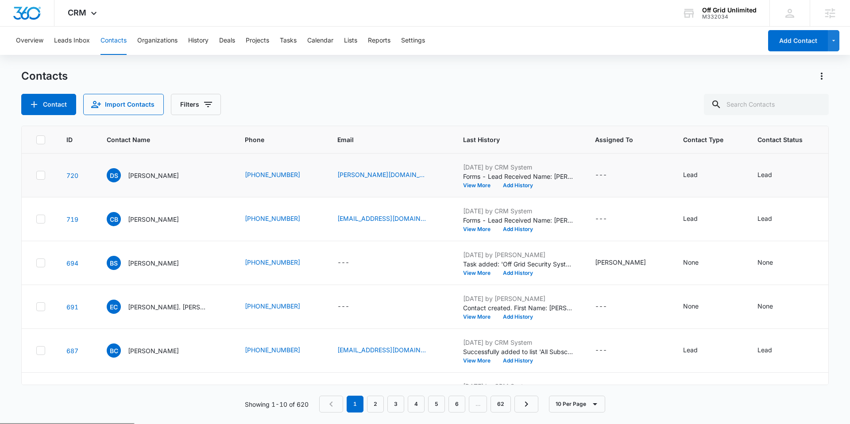
click at [34, 173] on td at bounding box center [39, 176] width 34 height 44
click at [44, 177] on icon at bounding box center [41, 175] width 8 height 8
click at [36, 176] on input "checkbox" at bounding box center [36, 175] width 0 height 0
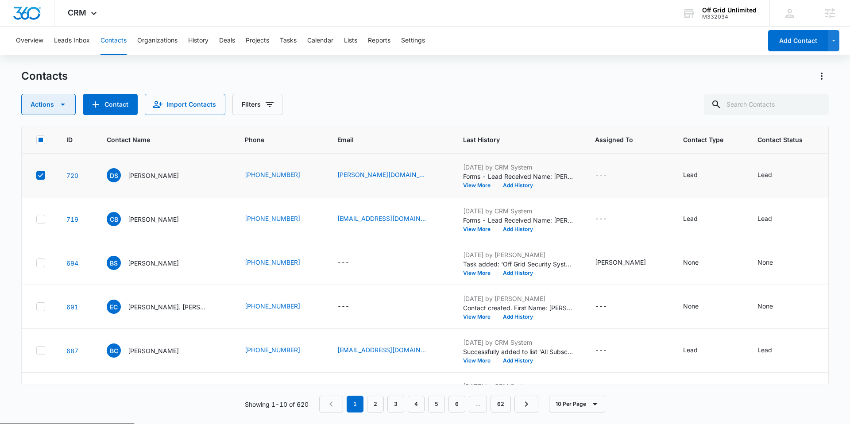
click at [48, 101] on button "Actions" at bounding box center [48, 104] width 54 height 21
click at [366, 109] on div "Actions Export Duplicate Assign Type Assign Status Delete Contact Import Contac…" at bounding box center [424, 104] width 807 height 21
click at [47, 176] on td at bounding box center [39, 176] width 34 height 44
click at [42, 175] on icon at bounding box center [40, 175] width 5 height 4
click at [36, 175] on input "checkbox" at bounding box center [36, 175] width 0 height 0
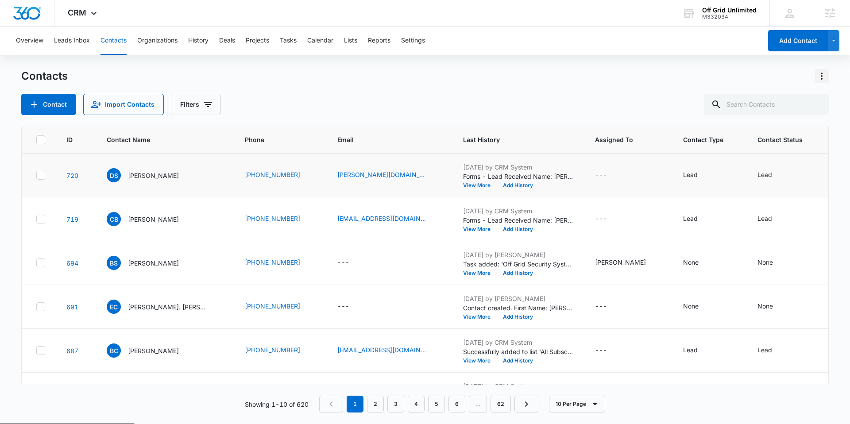
click at [827, 73] on button "Actions" at bounding box center [821, 76] width 14 height 14
click at [765, 116] on div "Import Contacts" at bounding box center [777, 114] width 58 height 6
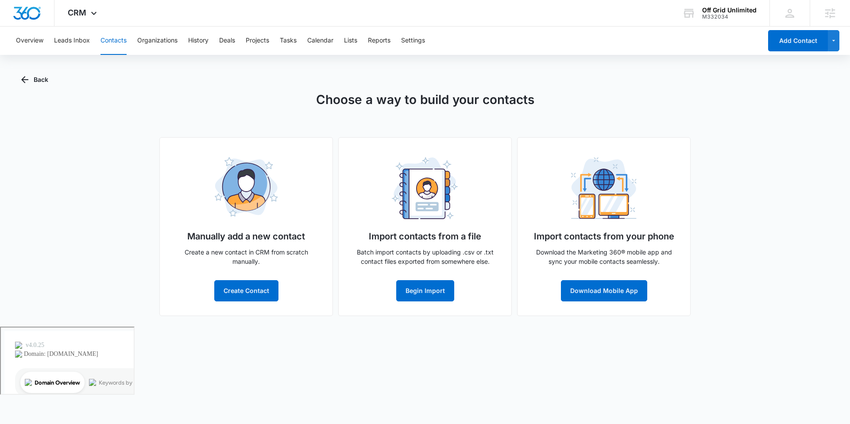
click at [464, 251] on p "Batch import contacts by uploading .csv or .txt contact files exported from som…" at bounding box center [425, 256] width 144 height 19
click at [23, 84] on icon "button" at bounding box center [24, 79] width 11 height 11
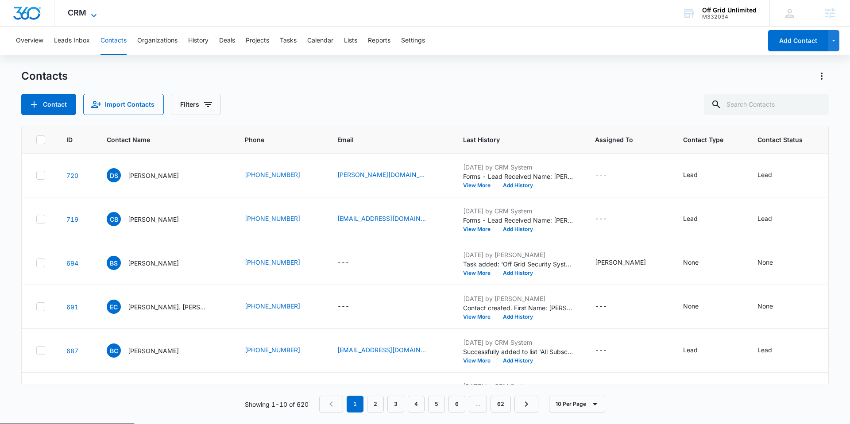
click at [82, 16] on span "CRM" at bounding box center [77, 12] width 19 height 9
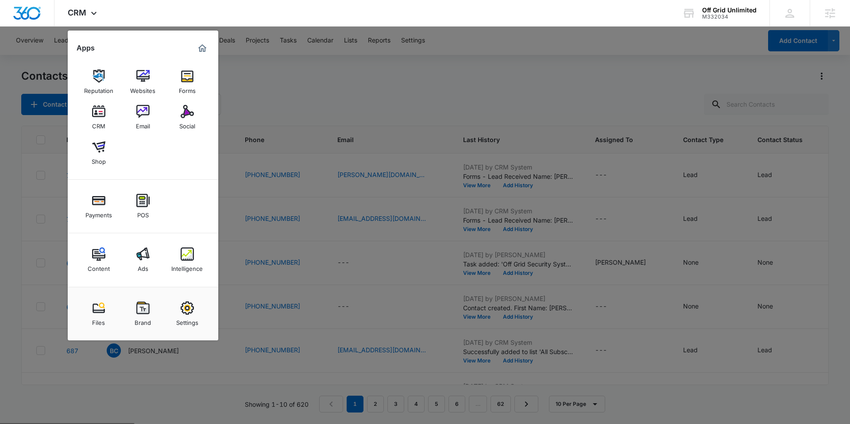
click at [322, 95] on div at bounding box center [425, 212] width 850 height 424
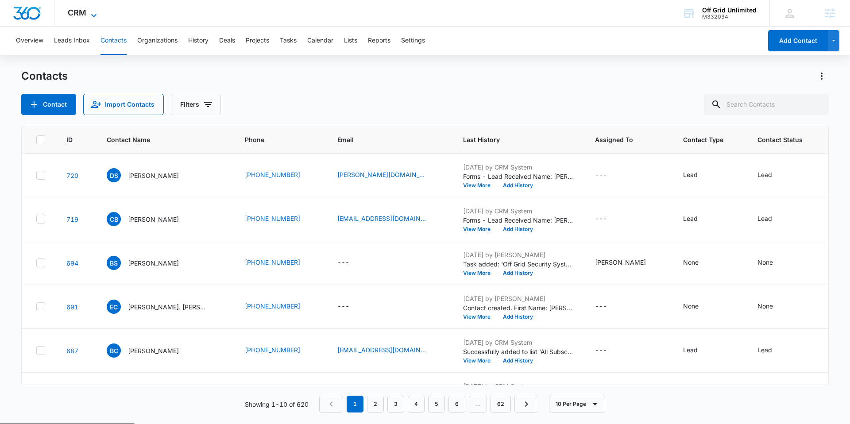
click at [74, 15] on span "CRM" at bounding box center [77, 12] width 19 height 9
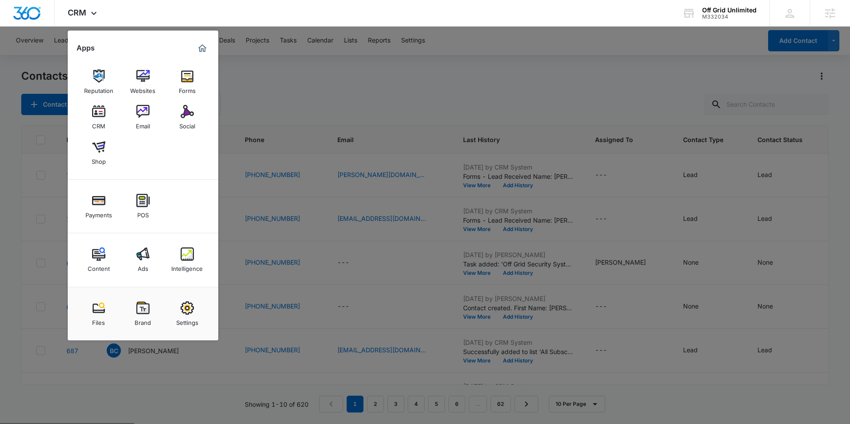
click at [362, 100] on div at bounding box center [425, 212] width 850 height 424
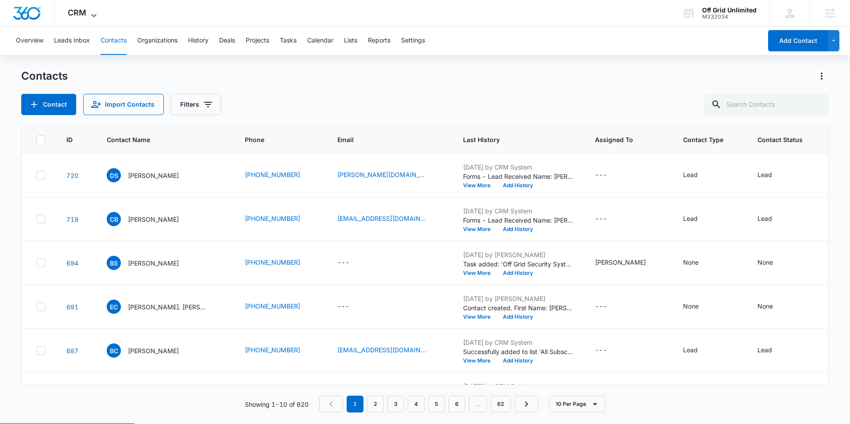
click at [82, 14] on span "CRM" at bounding box center [77, 12] width 19 height 9
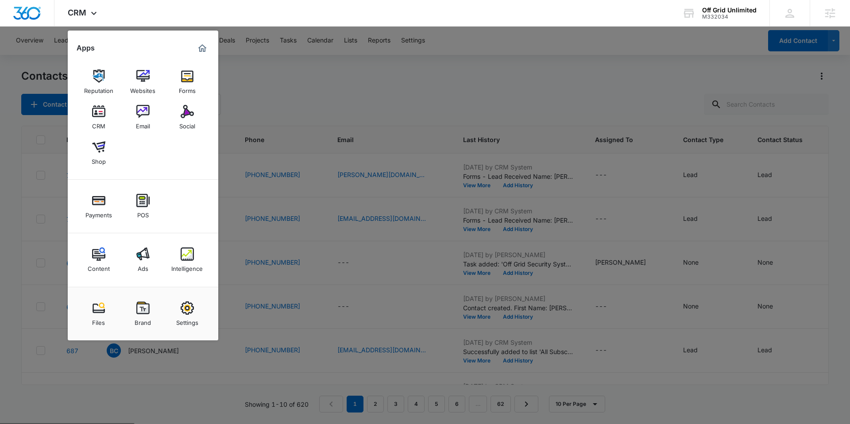
click at [391, 83] on div at bounding box center [425, 212] width 850 height 424
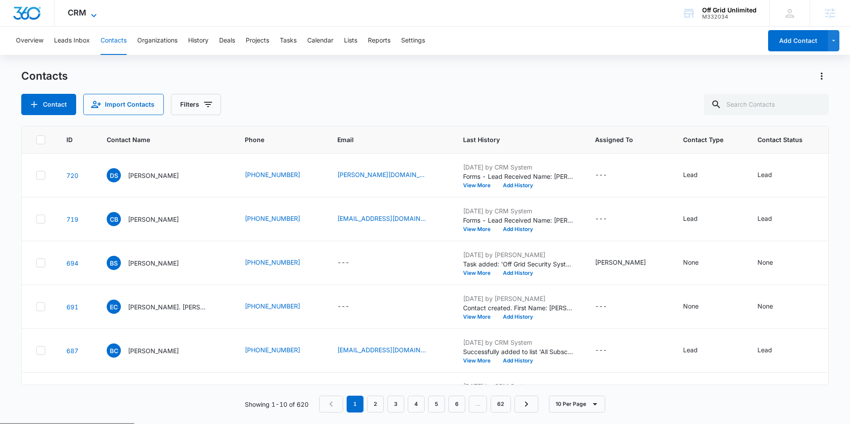
click at [74, 16] on span "CRM" at bounding box center [77, 12] width 19 height 9
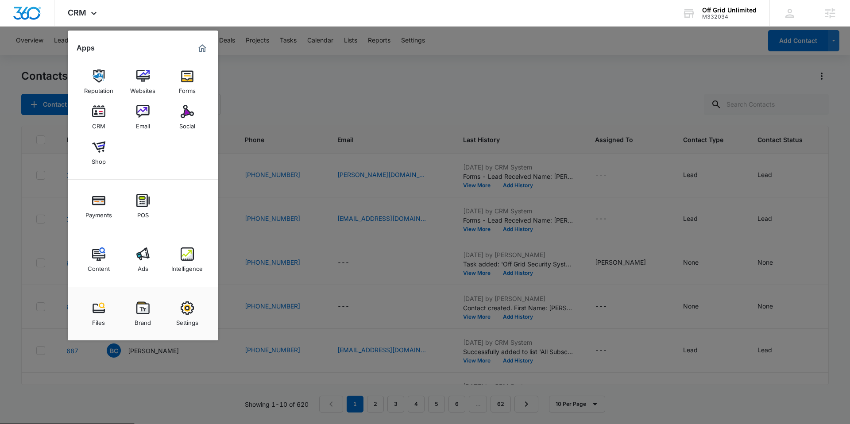
click at [347, 78] on div at bounding box center [425, 212] width 850 height 424
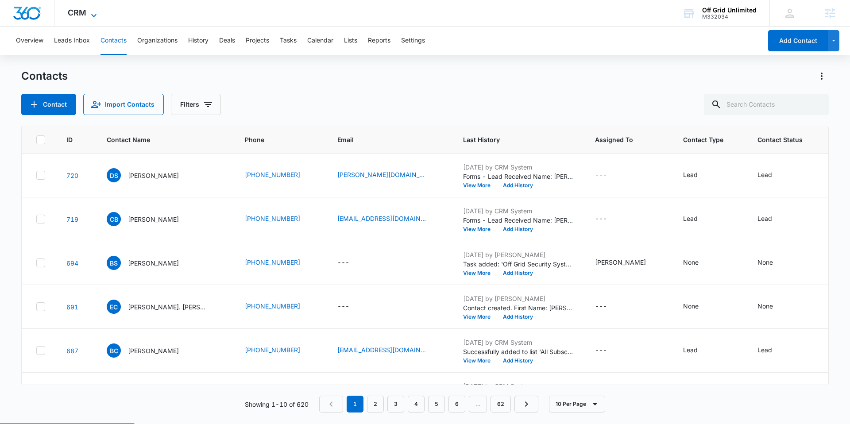
click at [82, 17] on span "CRM" at bounding box center [77, 12] width 19 height 9
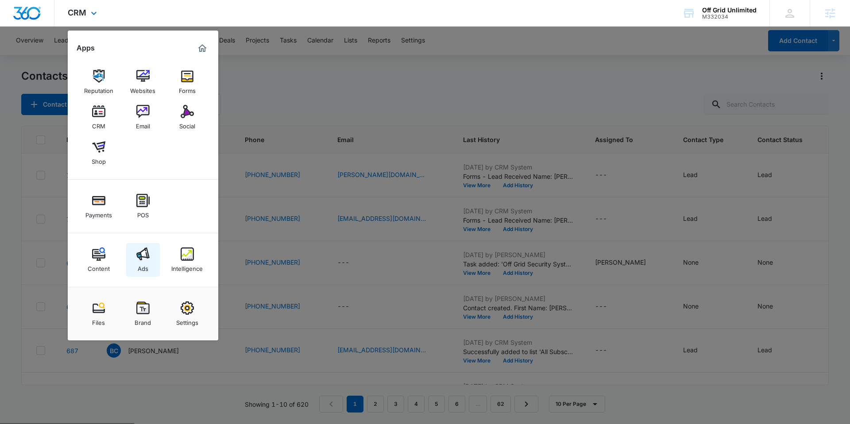
click at [146, 259] on img at bounding box center [142, 253] width 13 height 13
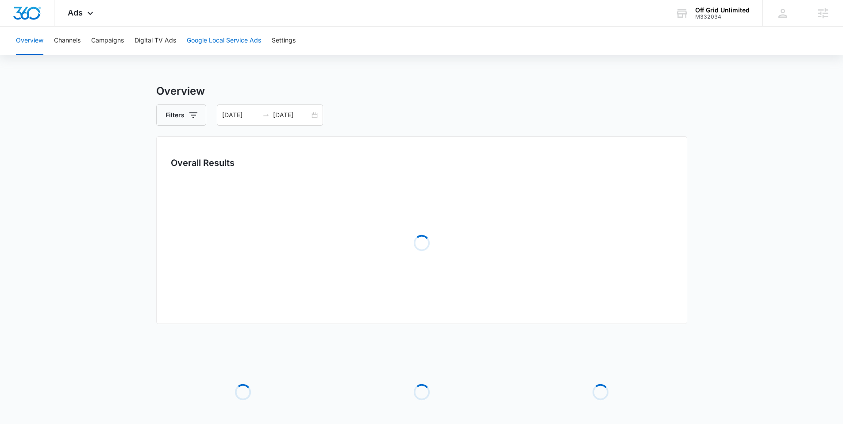
click at [204, 35] on button "Google Local Service Ads" at bounding box center [224, 41] width 74 height 28
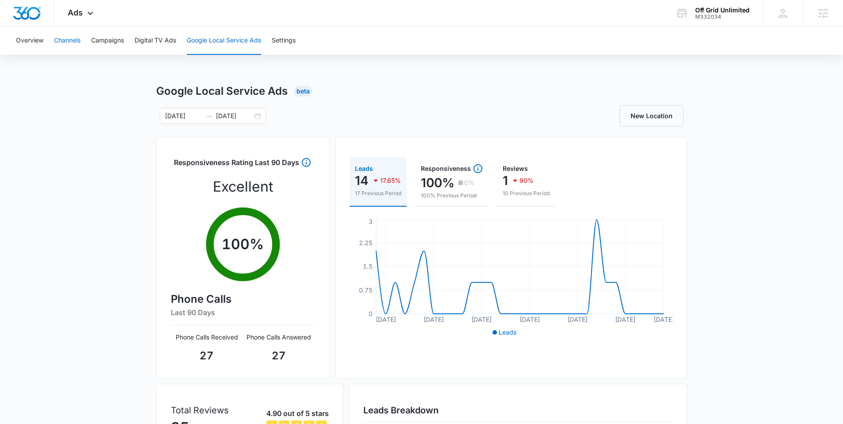
click at [62, 42] on button "Channels" at bounding box center [67, 41] width 27 height 28
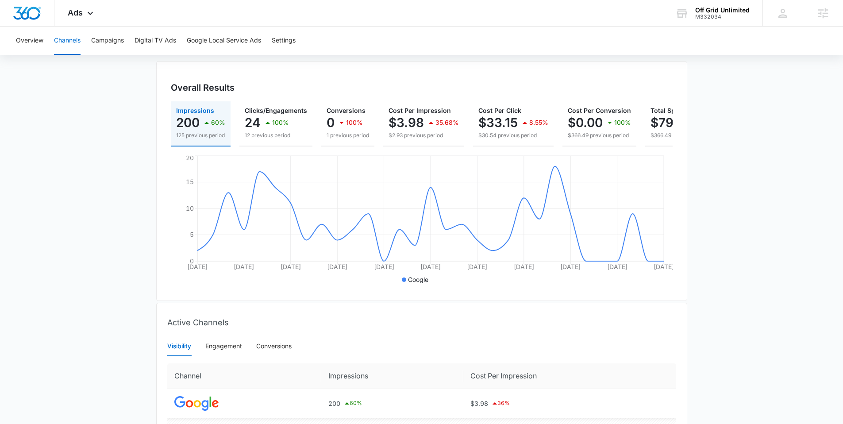
scroll to position [0, 72]
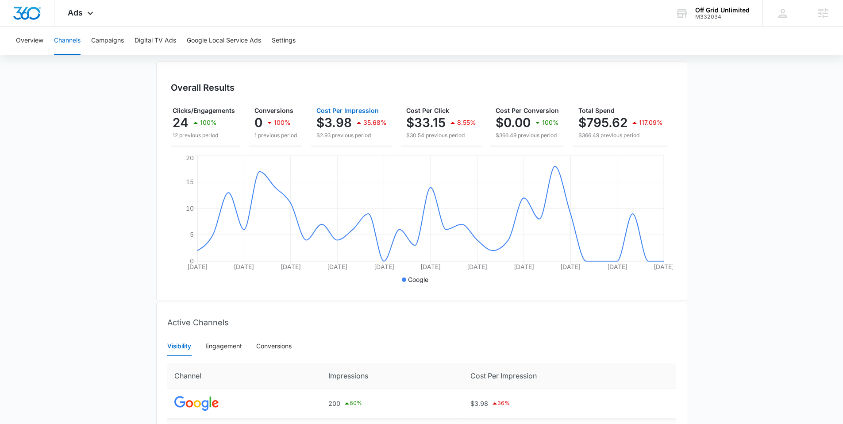
drag, startPoint x: 358, startPoint y: 145, endPoint x: 163, endPoint y: 143, distance: 194.7
click at [163, 143] on div "Overall Results Impressions 200 60% 125 previous period Clicks/Engagements 24 1…" at bounding box center [421, 181] width 531 height 240
click at [244, 39] on button "Google Local Service Ads" at bounding box center [224, 41] width 74 height 28
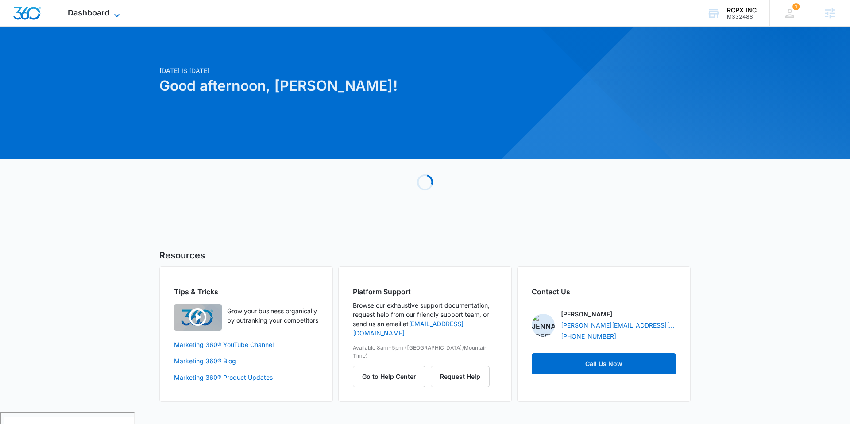
click at [100, 12] on span "Dashboard" at bounding box center [89, 12] width 42 height 9
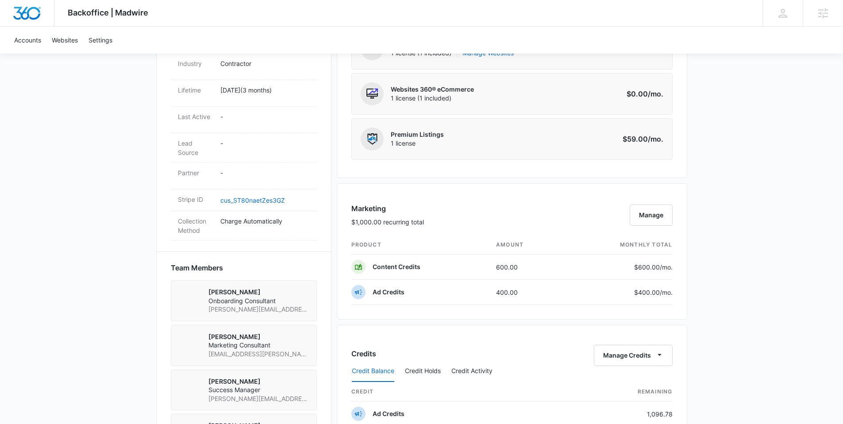
scroll to position [814, 0]
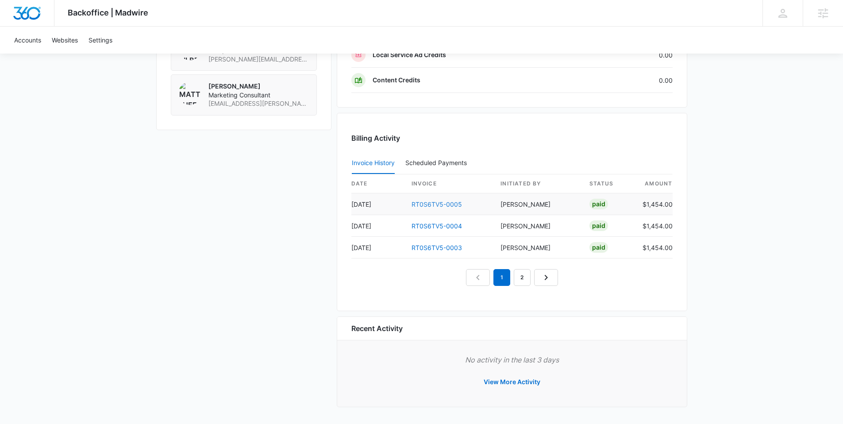
click at [438, 202] on link "RT0S6TV5-0005" at bounding box center [436, 204] width 50 height 8
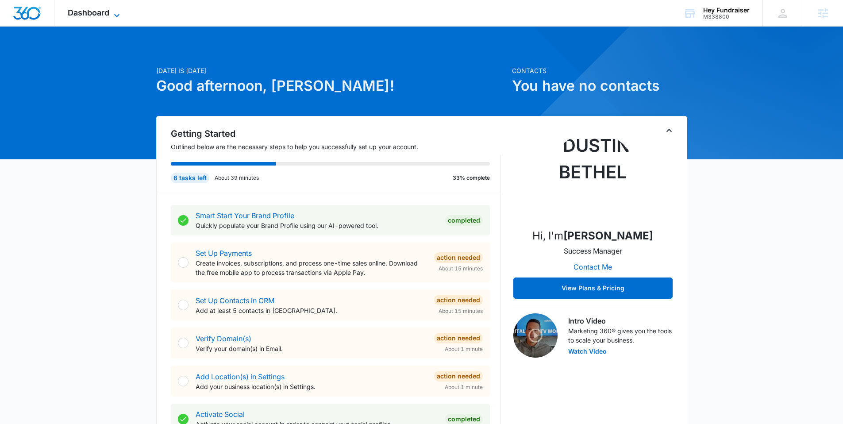
click at [68, 8] on span "Dashboard" at bounding box center [89, 12] width 42 height 9
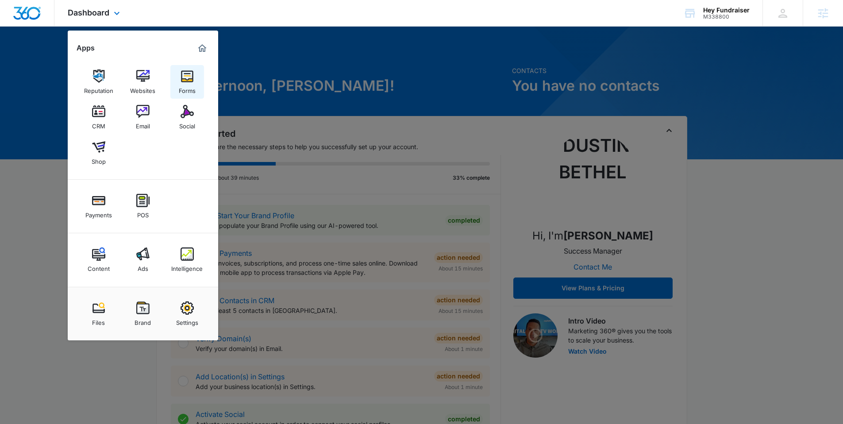
click at [193, 81] on img at bounding box center [187, 75] width 13 height 13
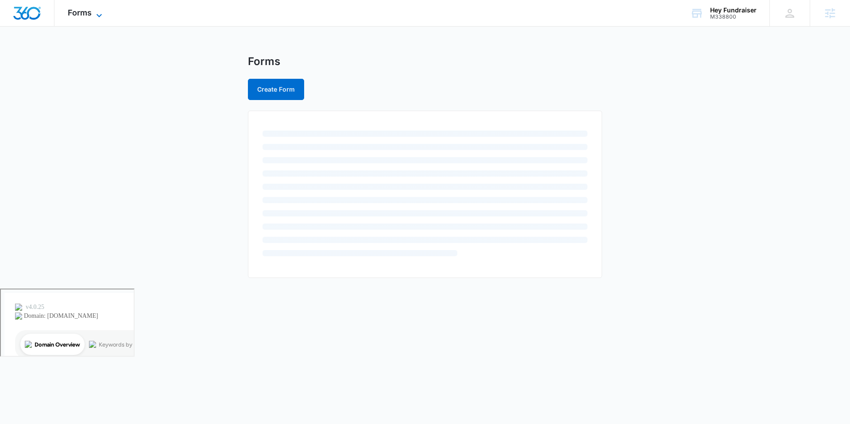
click at [98, 10] on icon at bounding box center [99, 15] width 11 height 11
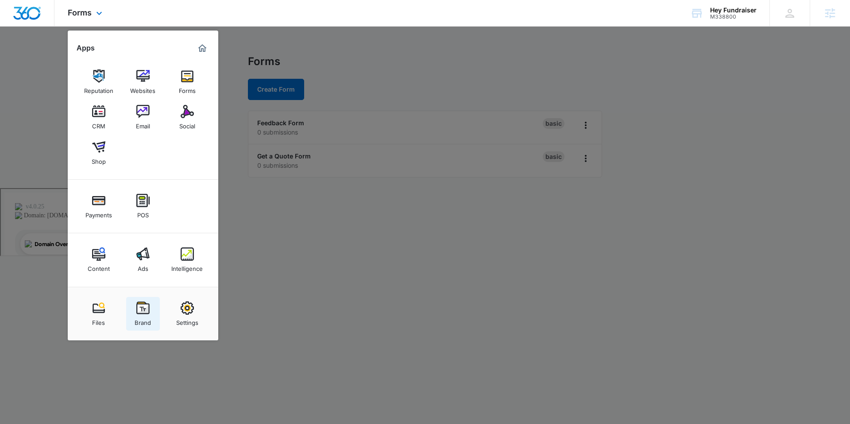
click at [145, 314] on img at bounding box center [142, 307] width 13 height 13
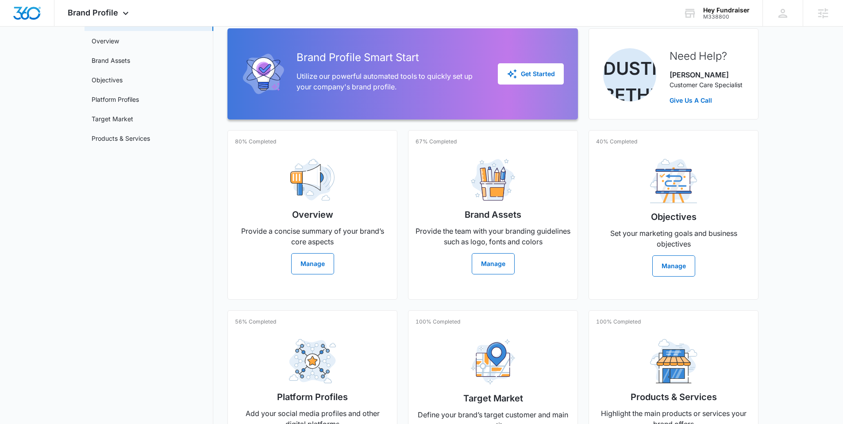
scroll to position [143, 0]
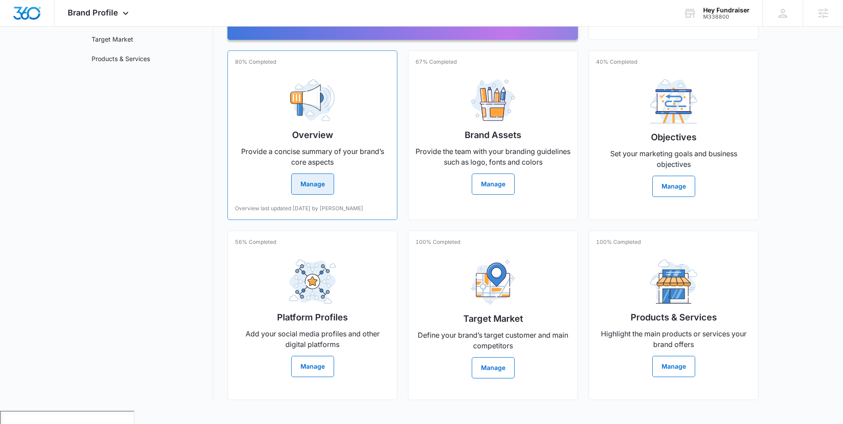
click at [309, 184] on button "Manage" at bounding box center [312, 183] width 43 height 21
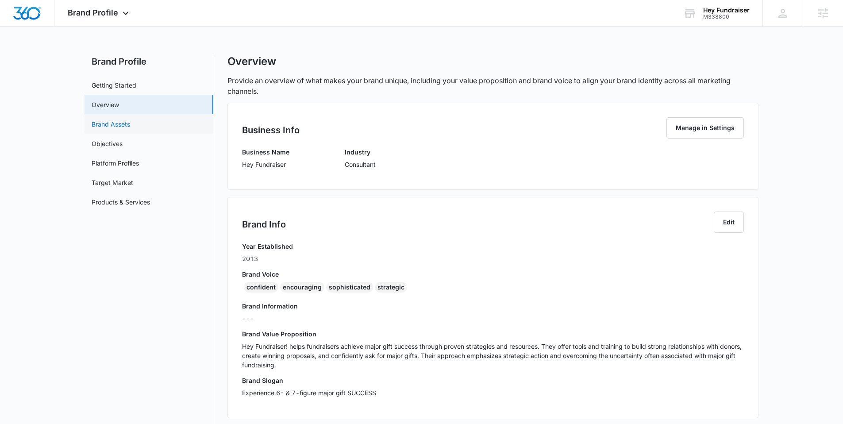
click at [118, 124] on link "Brand Assets" at bounding box center [111, 123] width 38 height 9
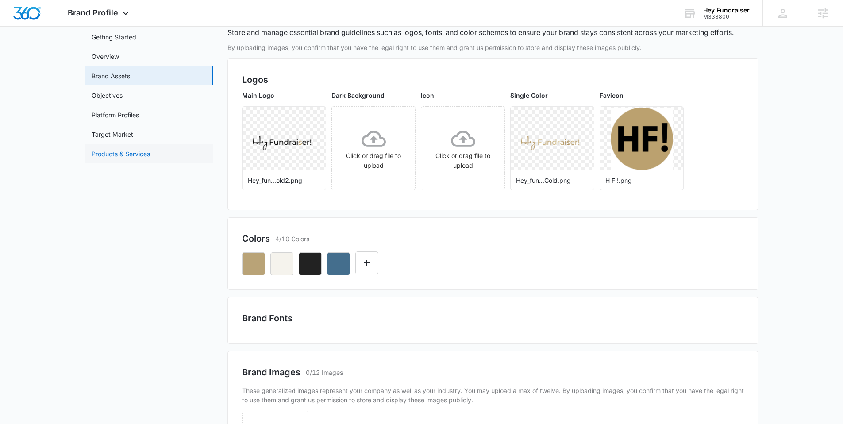
scroll to position [26, 0]
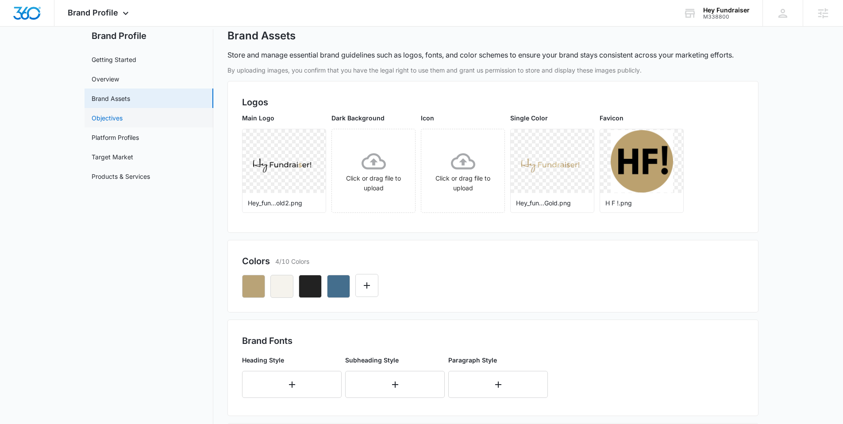
click at [123, 115] on link "Objectives" at bounding box center [107, 117] width 31 height 9
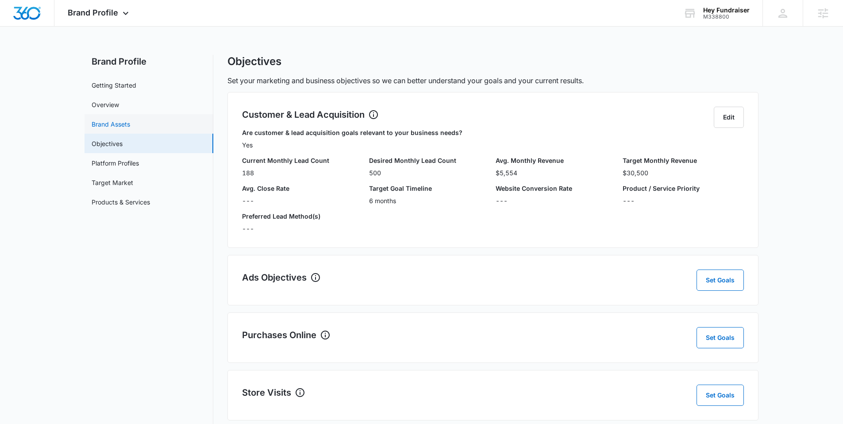
click at [117, 126] on link "Brand Assets" at bounding box center [111, 123] width 38 height 9
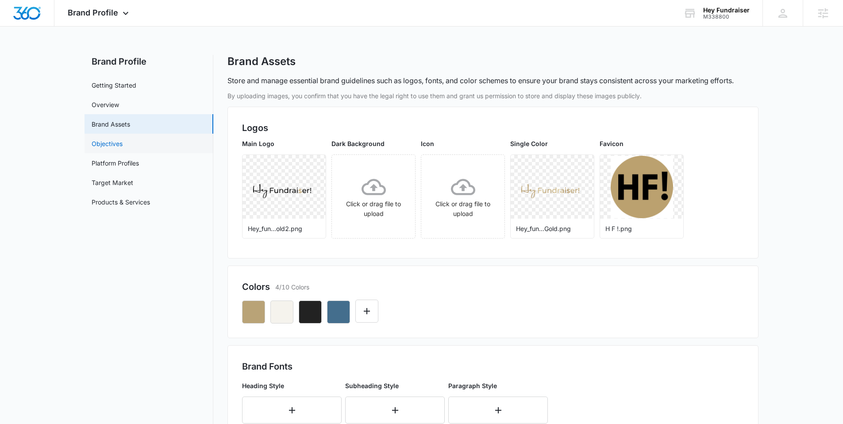
click at [94, 143] on link "Objectives" at bounding box center [107, 143] width 31 height 9
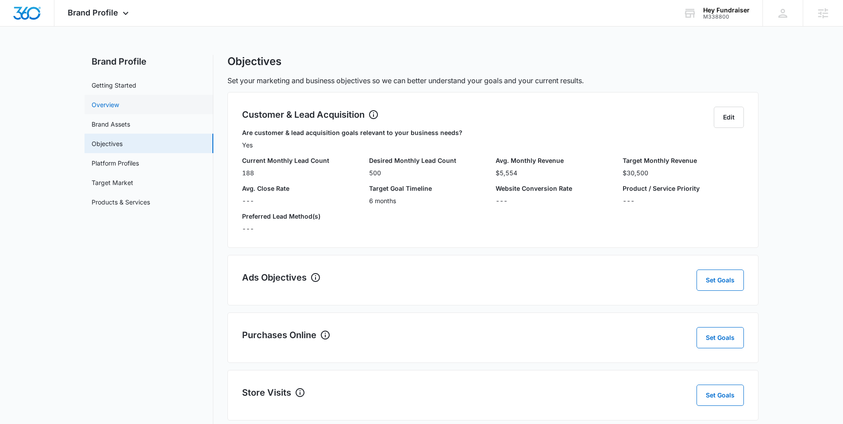
click at [112, 104] on link "Overview" at bounding box center [105, 104] width 27 height 9
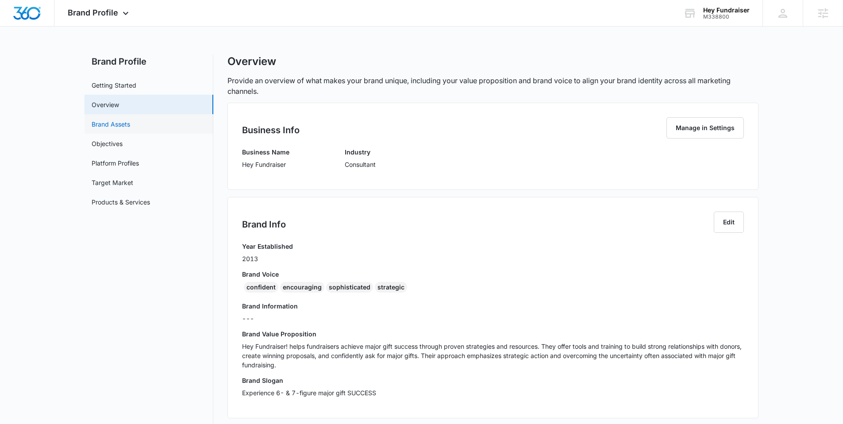
click at [118, 127] on link "Brand Assets" at bounding box center [111, 123] width 38 height 9
